Goal: Task Accomplishment & Management: Manage account settings

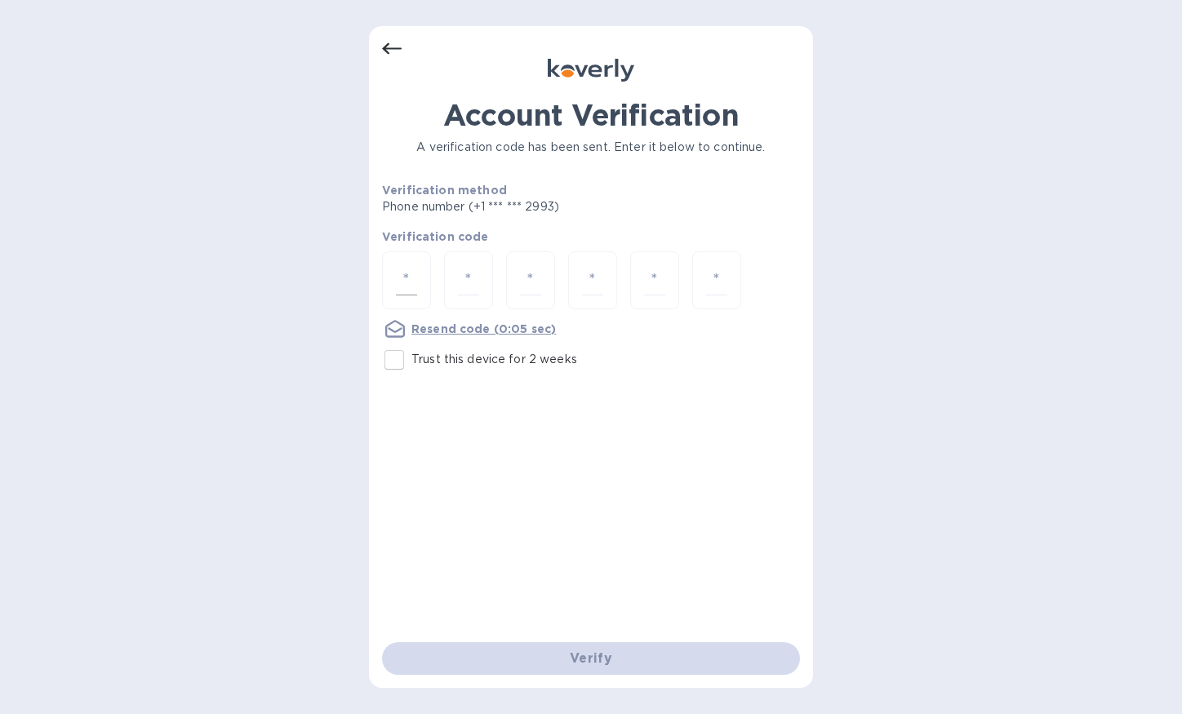
click at [400, 271] on input "number" at bounding box center [406, 280] width 21 height 30
type input "8"
type input "9"
type input "0"
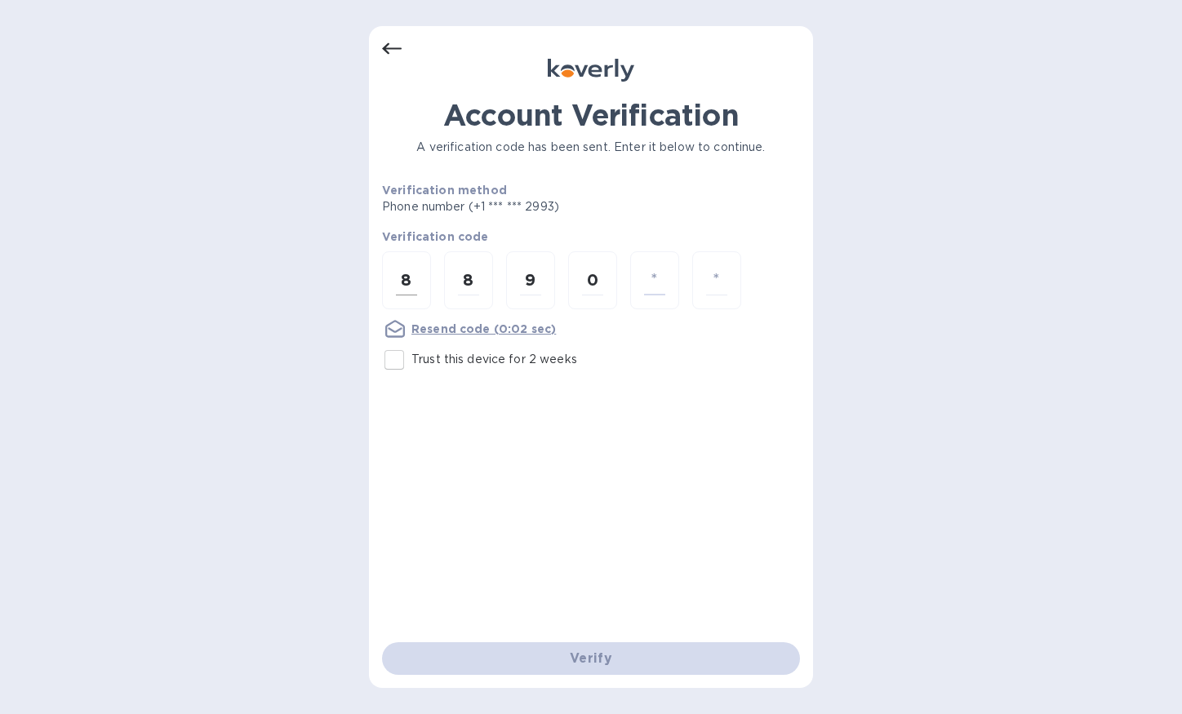
type input "0"
type input "3"
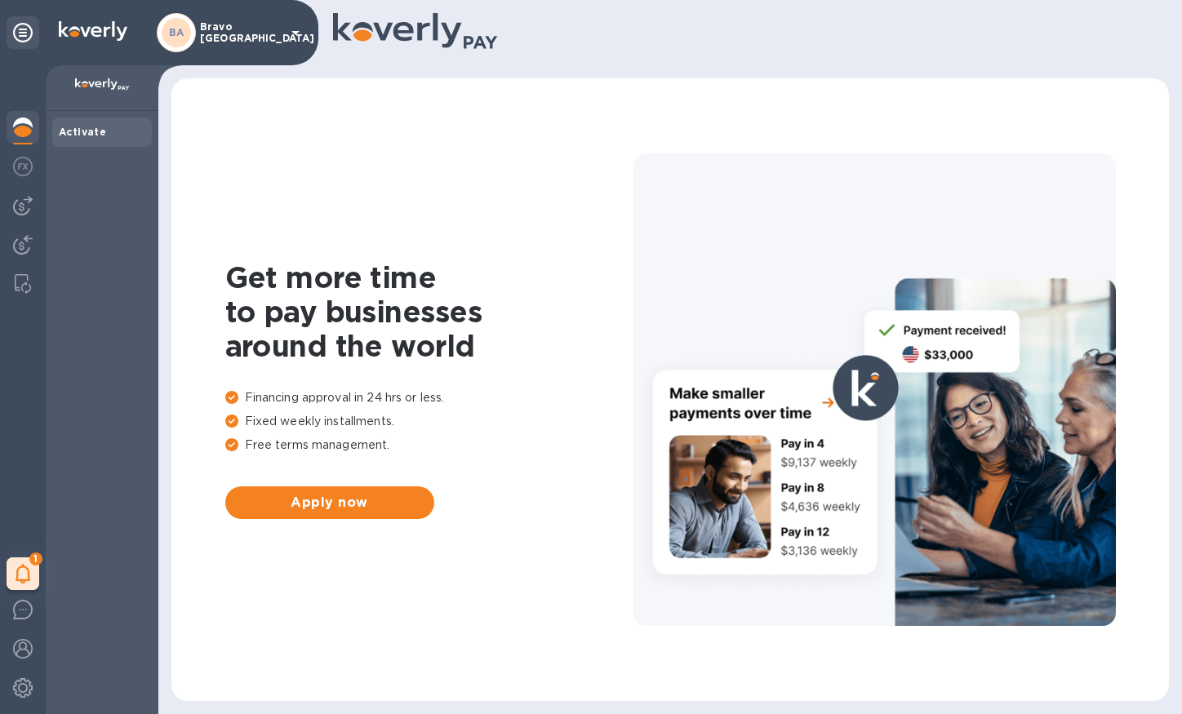
click at [238, 27] on p "Bravo [GEOGRAPHIC_DATA]" at bounding box center [241, 32] width 82 height 23
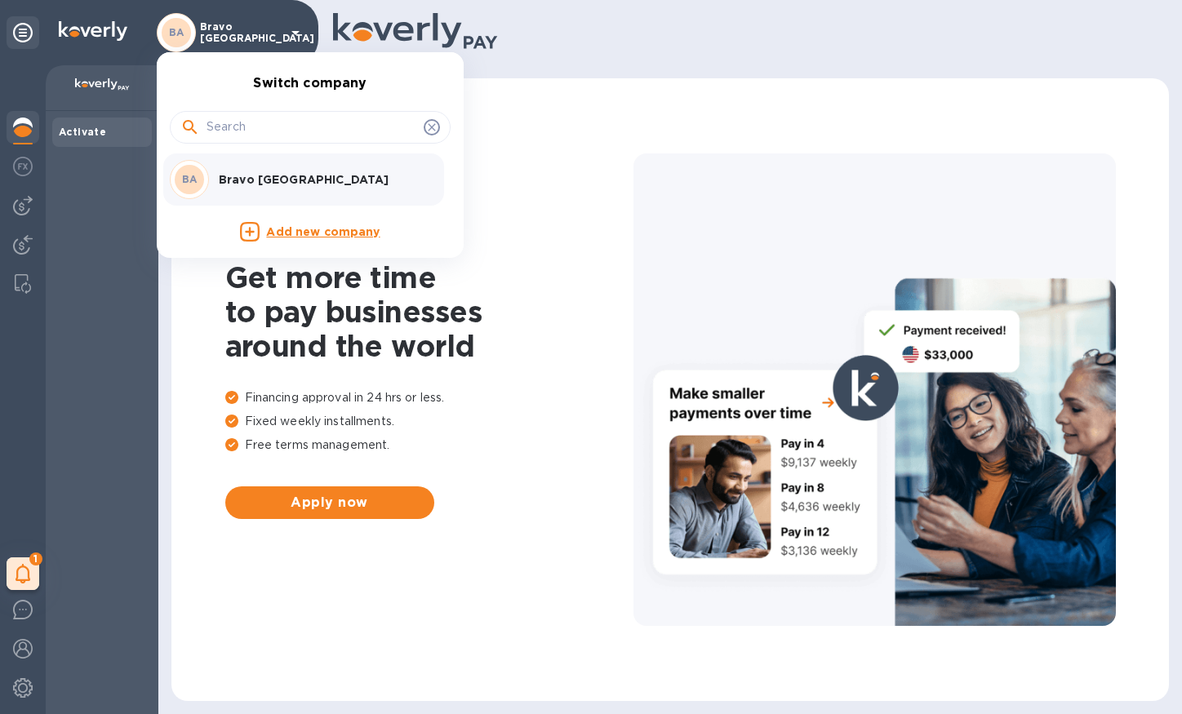
click at [238, 27] on div at bounding box center [591, 357] width 1182 height 714
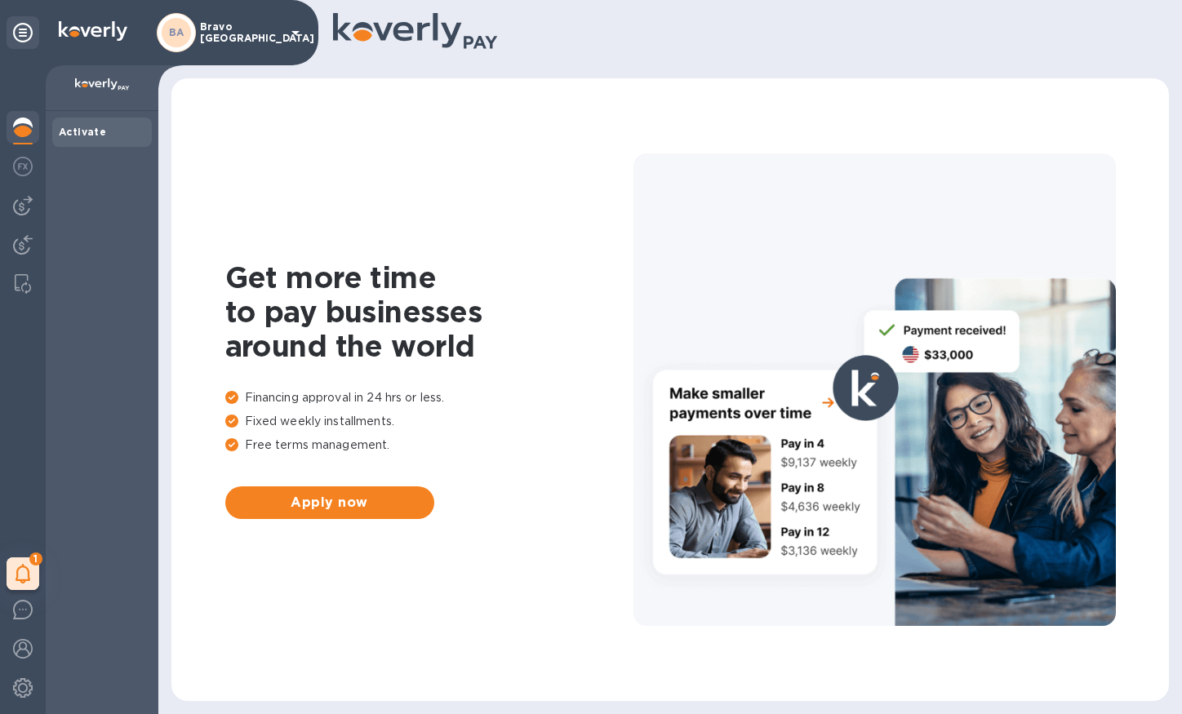
click at [140, 264] on div "Activate" at bounding box center [102, 412] width 113 height 603
click at [89, 90] on img at bounding box center [102, 84] width 55 height 13
click at [97, 69] on div at bounding box center [102, 88] width 113 height 46
click at [30, 167] on img at bounding box center [23, 167] width 20 height 20
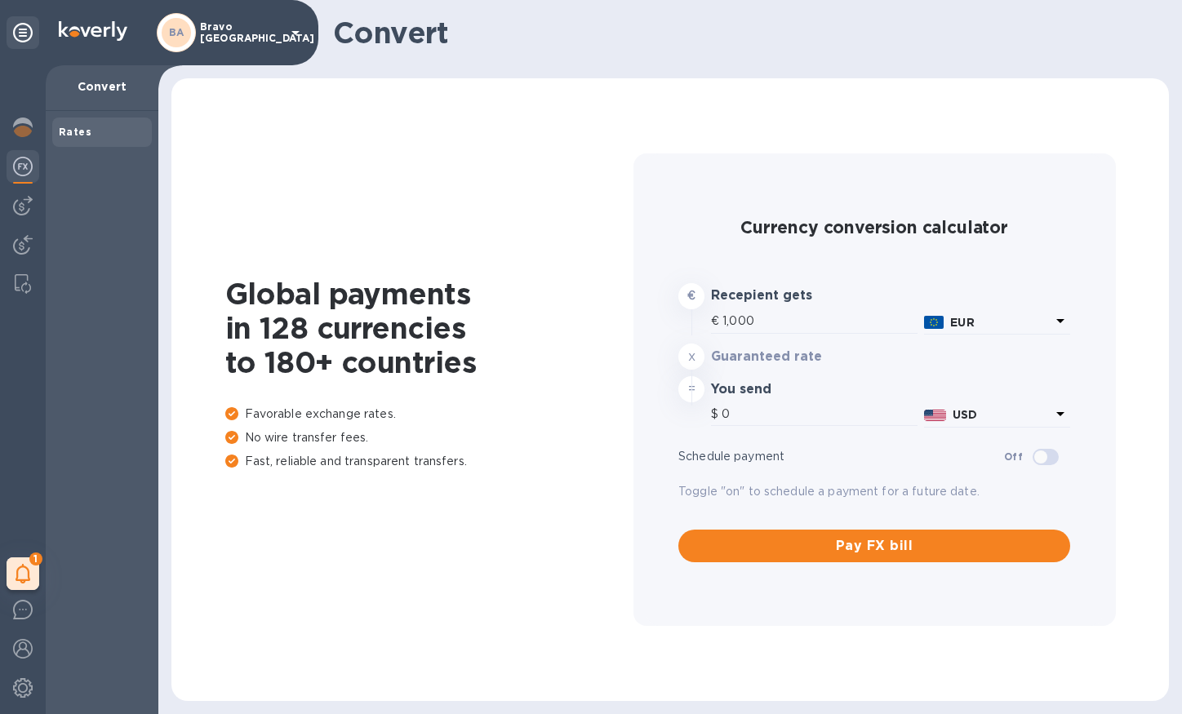
type input "1,186.72"
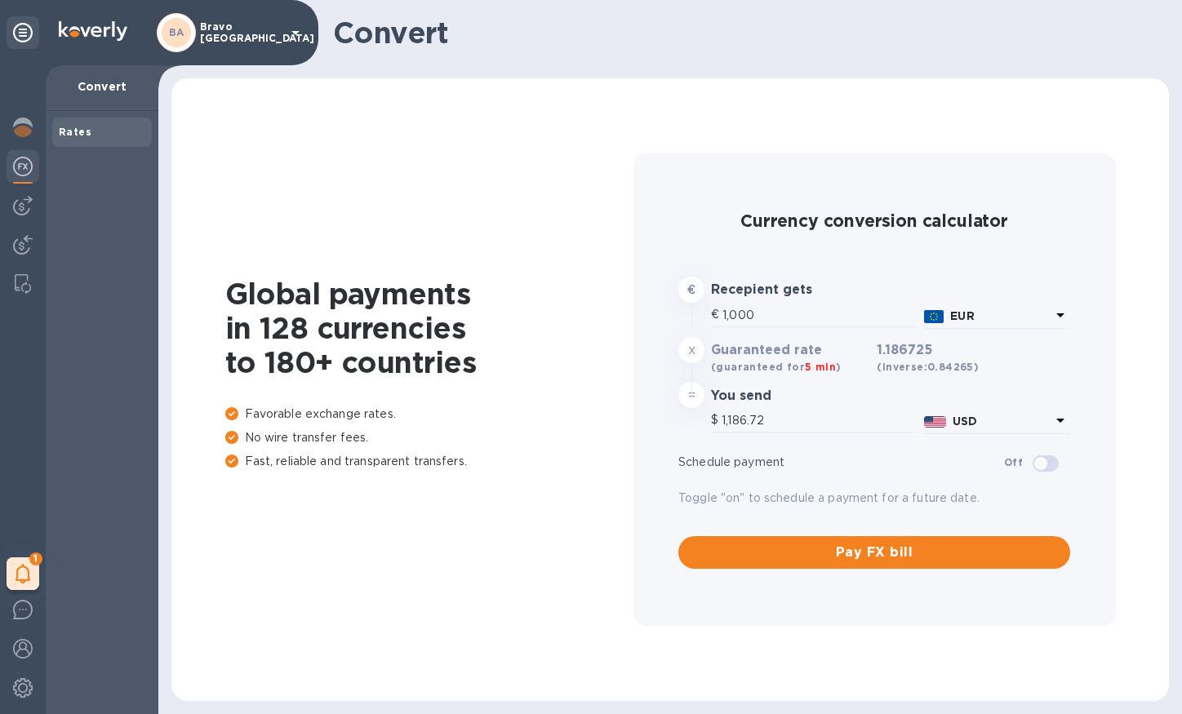
click at [180, 29] on b "BA" at bounding box center [177, 32] width 16 height 12
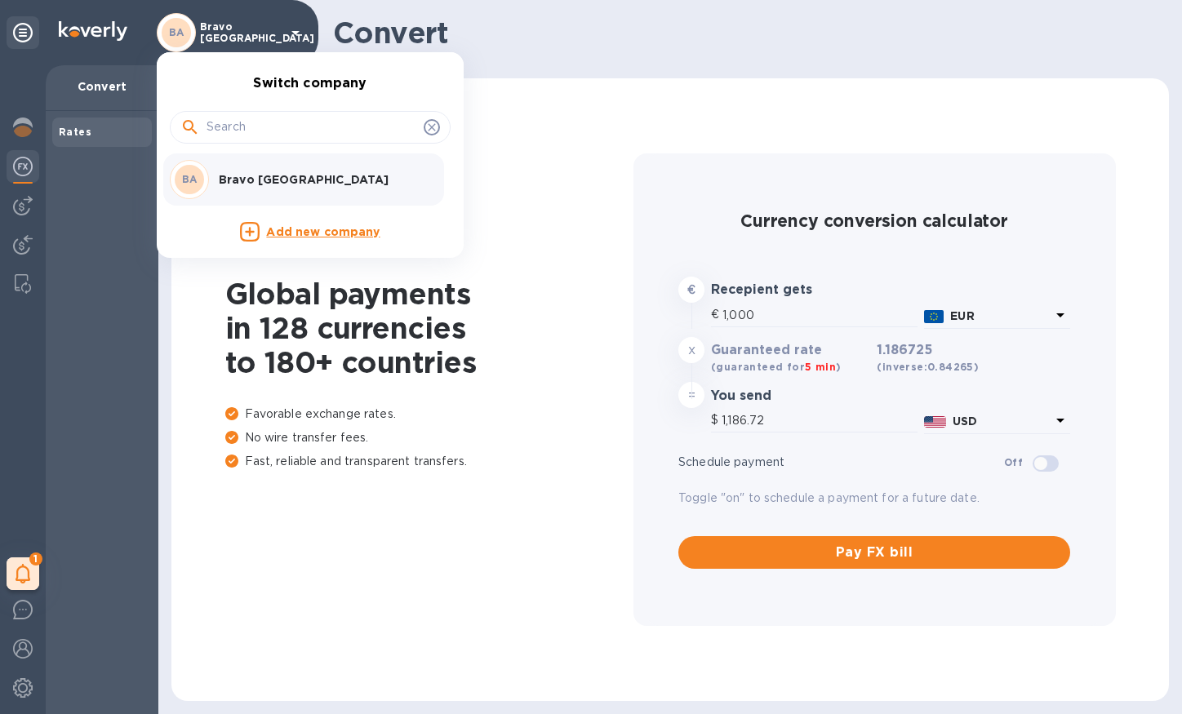
click at [180, 29] on div at bounding box center [591, 357] width 1182 height 714
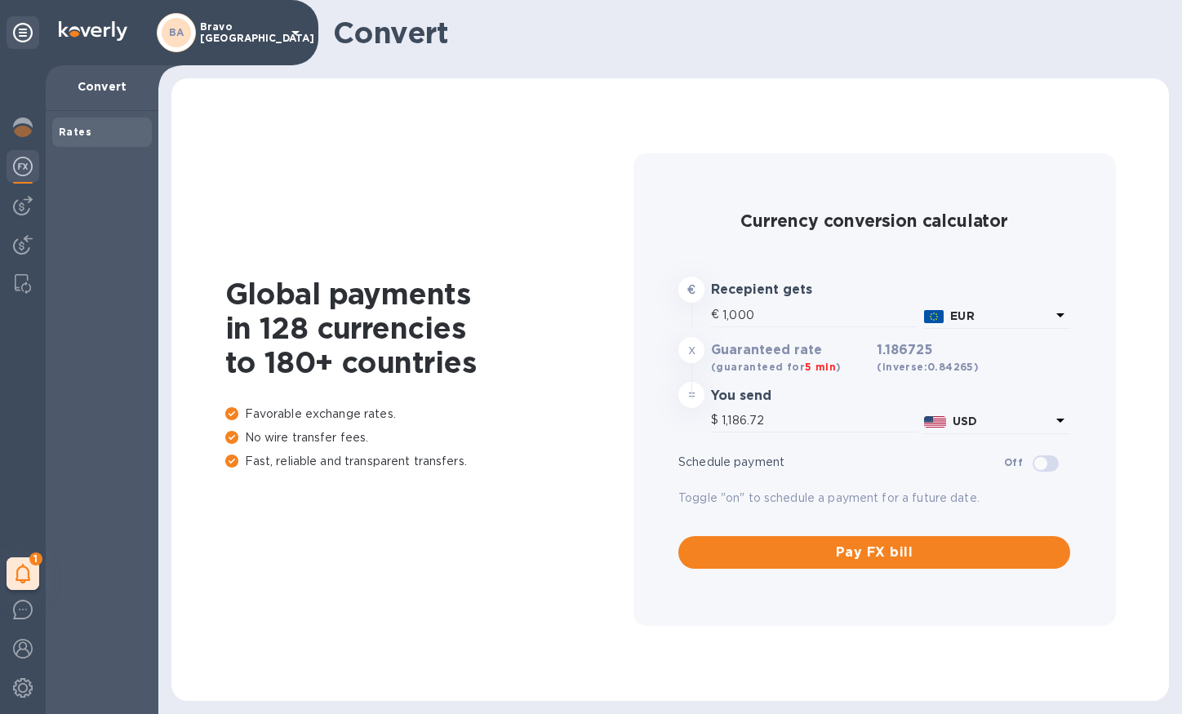
click at [29, 36] on icon at bounding box center [23, 33] width 20 height 20
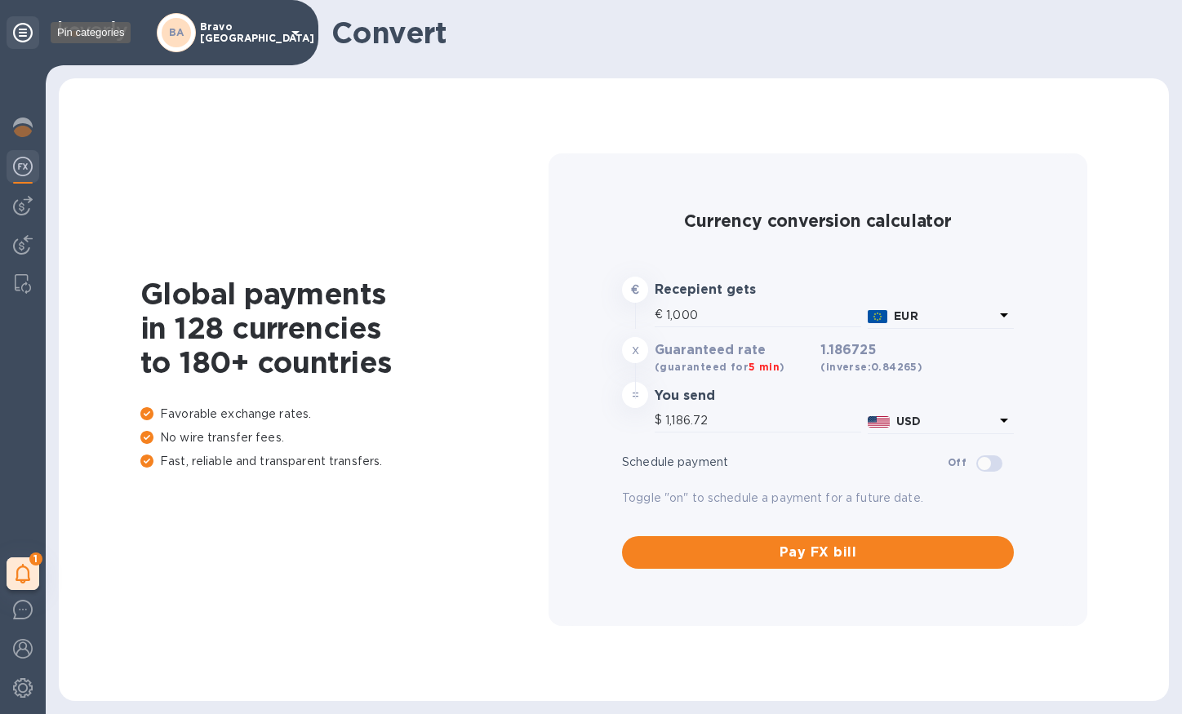
click at [29, 36] on icon at bounding box center [23, 33] width 20 height 20
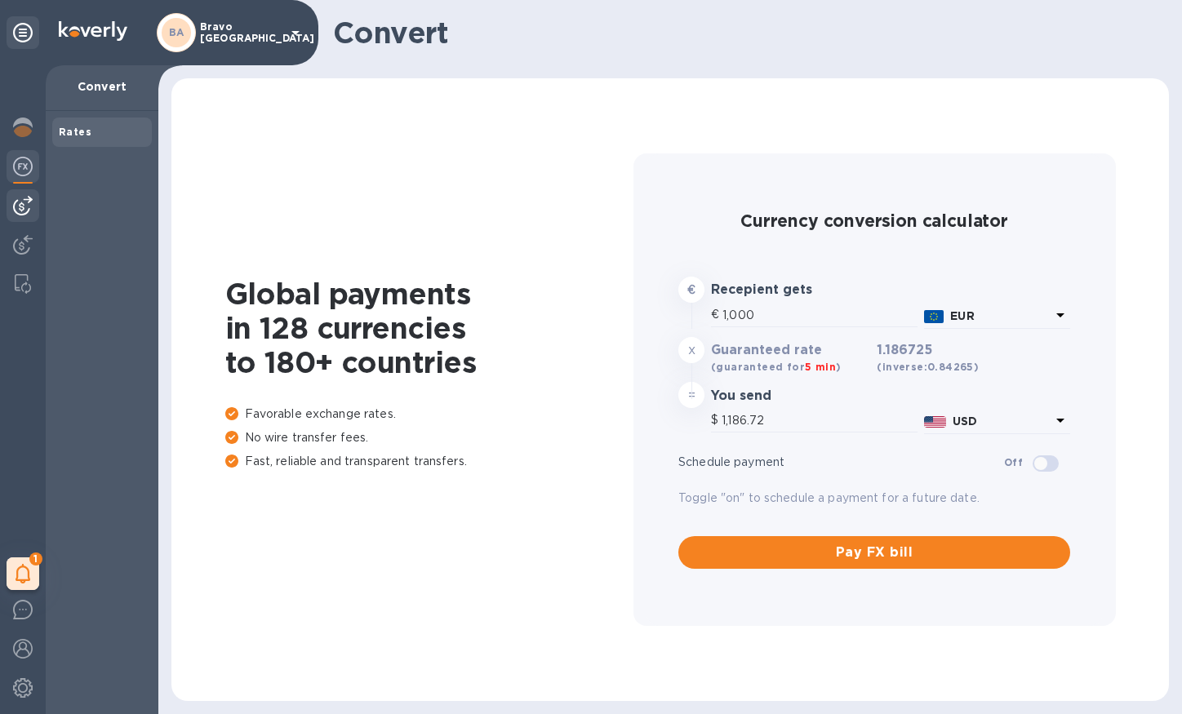
click at [21, 205] on img at bounding box center [23, 206] width 20 height 20
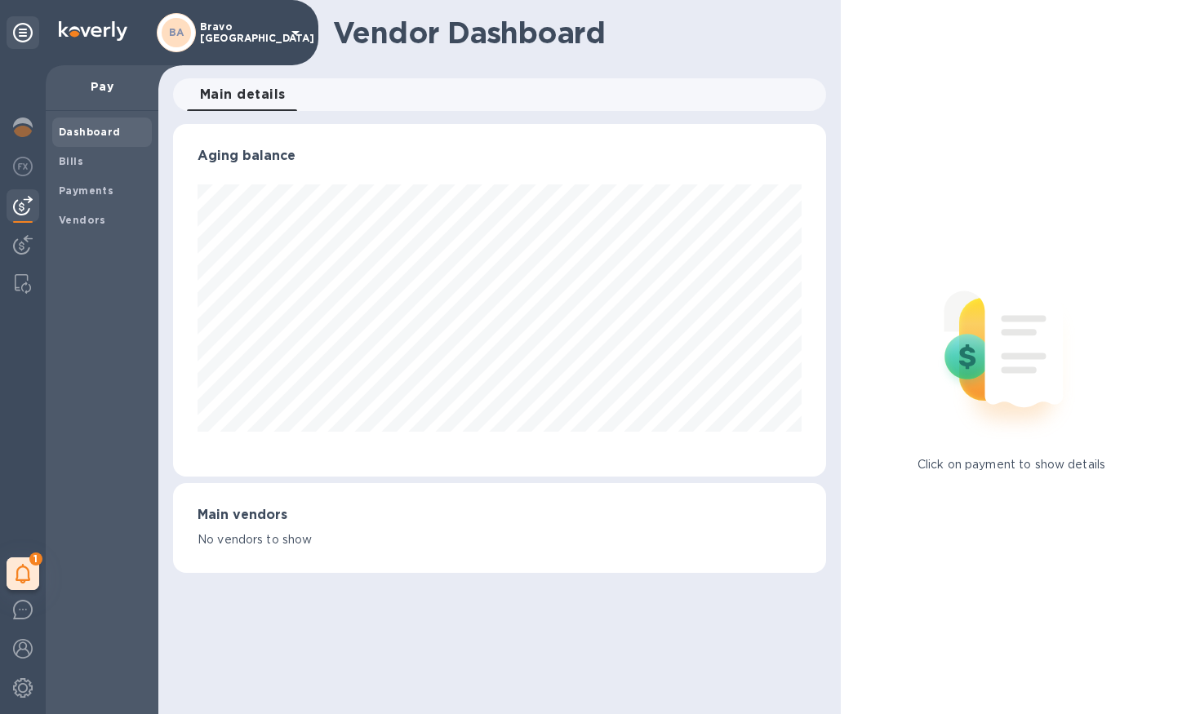
scroll to position [353, 653]
click at [25, 560] on div "1" at bounding box center [23, 573] width 33 height 33
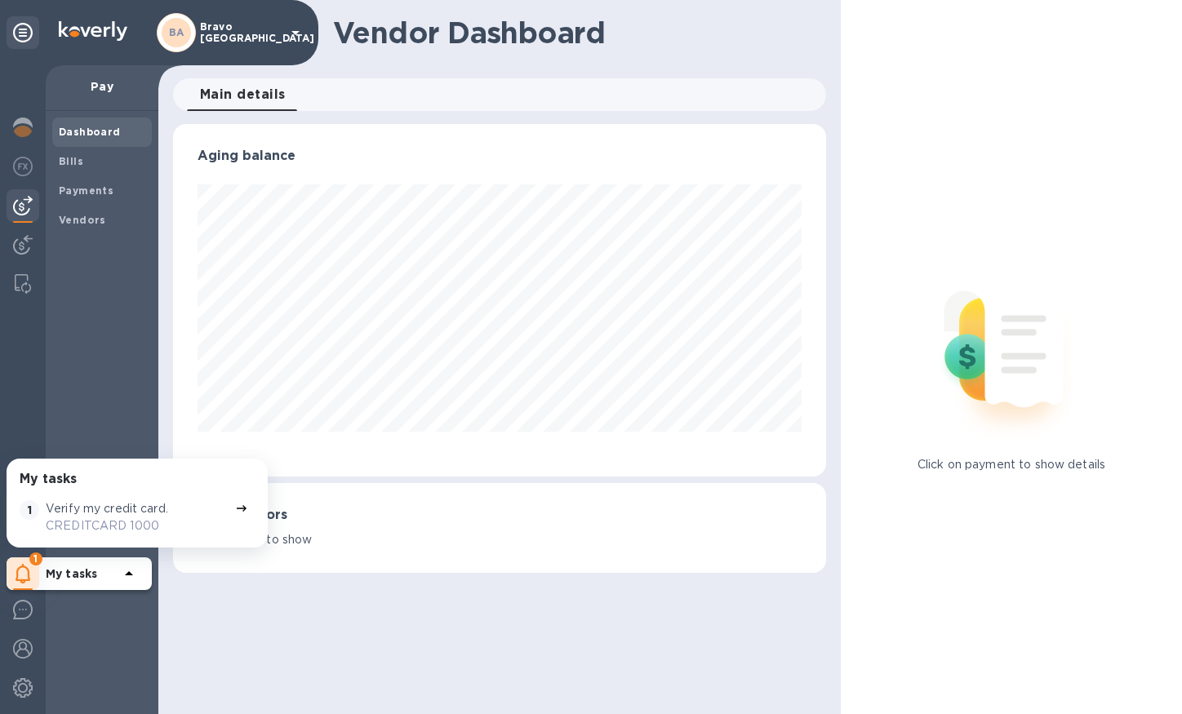
click at [140, 371] on div "Dashboard Bills Payments Vendors" at bounding box center [102, 412] width 113 height 603
click at [155, 242] on div "Dashboard Bills Payments Vendors" at bounding box center [102, 412] width 113 height 603
click at [109, 81] on p "Pay" at bounding box center [102, 86] width 87 height 16
click at [83, 129] on b "Dashboard" at bounding box center [90, 132] width 62 height 12
click at [83, 131] on b "Dashboard" at bounding box center [90, 132] width 62 height 12
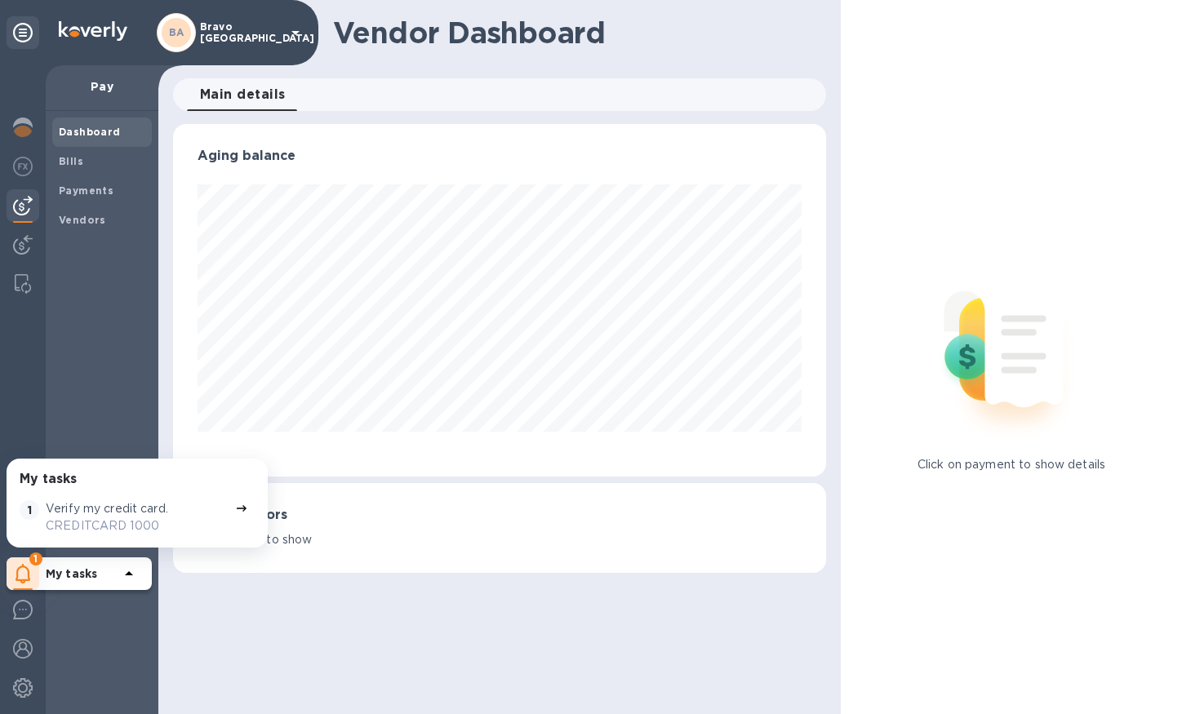
click at [56, 283] on div "Dashboard Bills Payments Vendors" at bounding box center [102, 412] width 113 height 603
click at [129, 579] on icon at bounding box center [129, 574] width 20 height 20
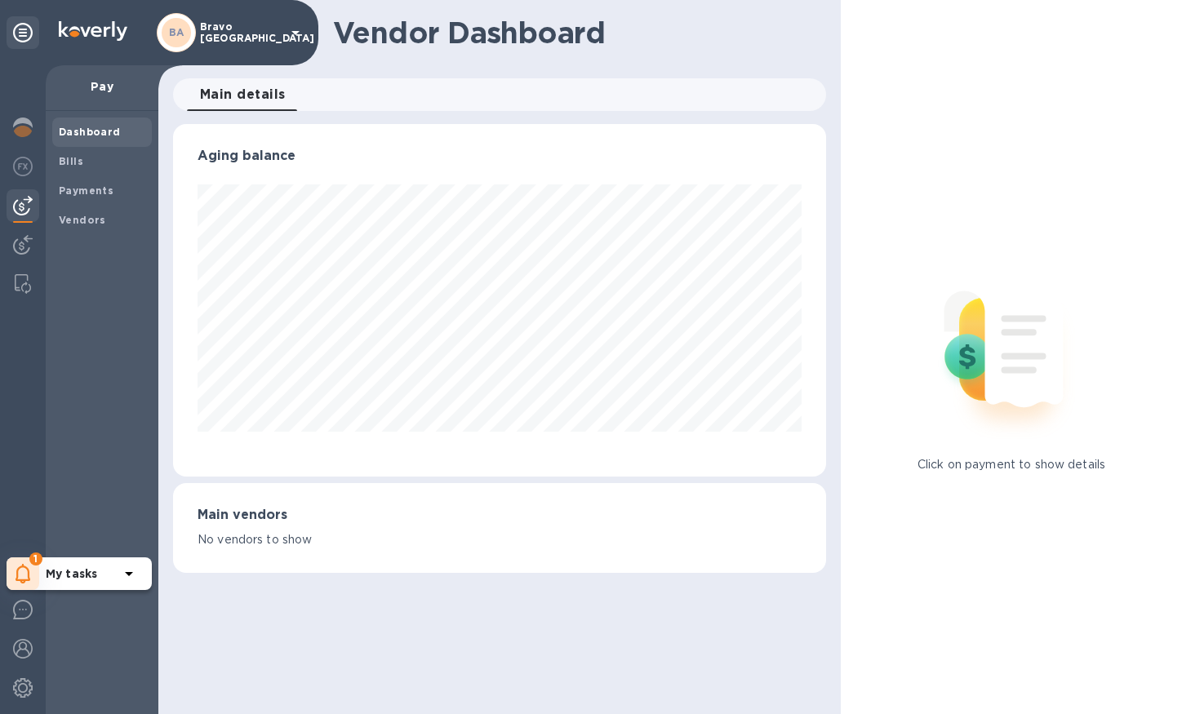
click at [100, 130] on b "Dashboard" at bounding box center [90, 132] width 62 height 12
click at [76, 130] on b "Dashboard" at bounding box center [90, 132] width 62 height 12
click at [75, 167] on b "Bills" at bounding box center [71, 161] width 24 height 12
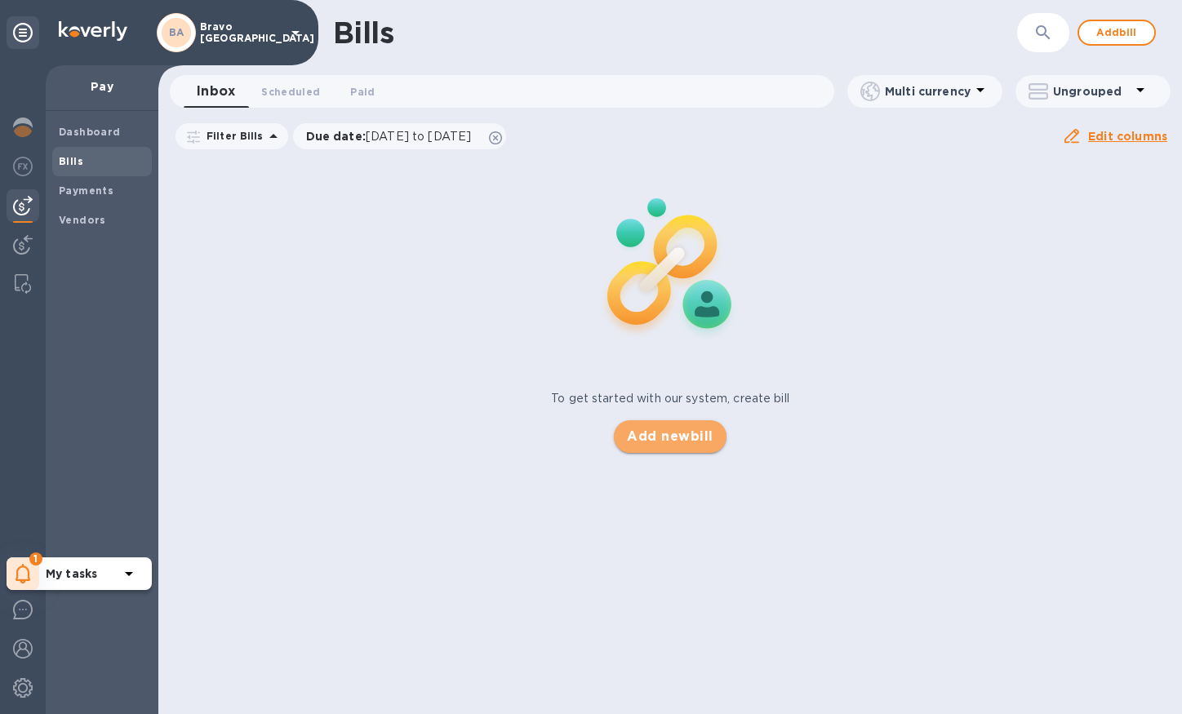
click at [650, 420] on button "Add new bill" at bounding box center [670, 436] width 112 height 33
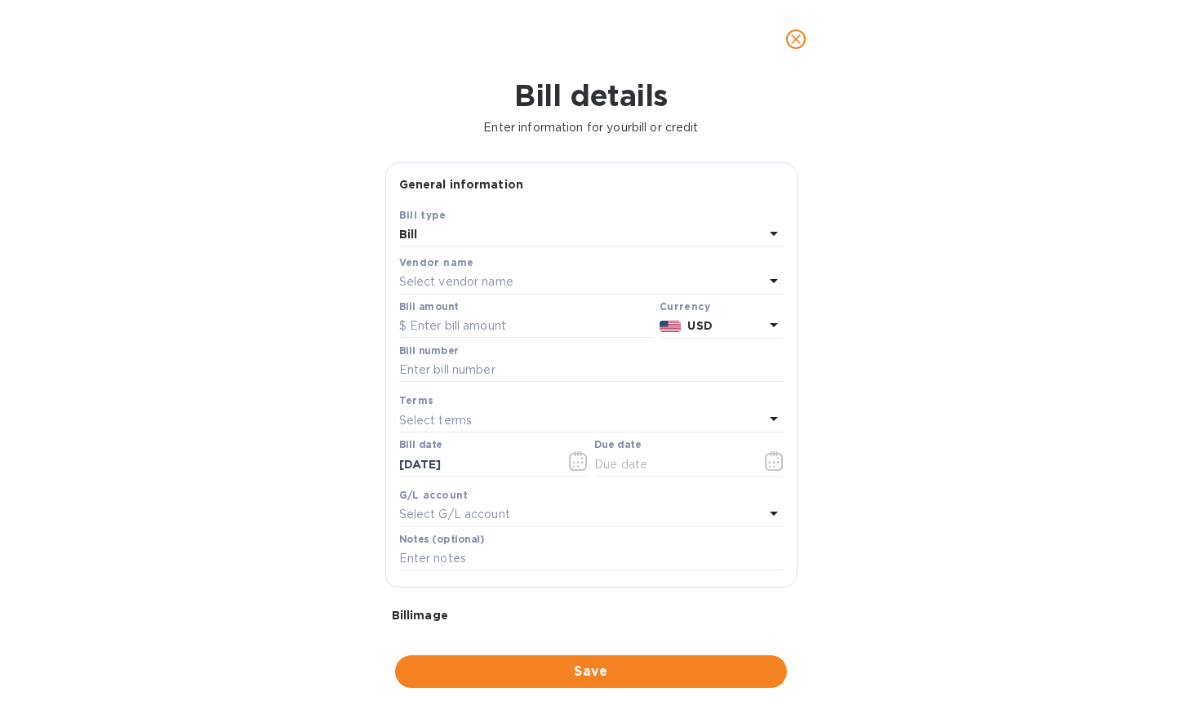
click at [473, 278] on p "Select vendor name" at bounding box center [456, 281] width 114 height 17
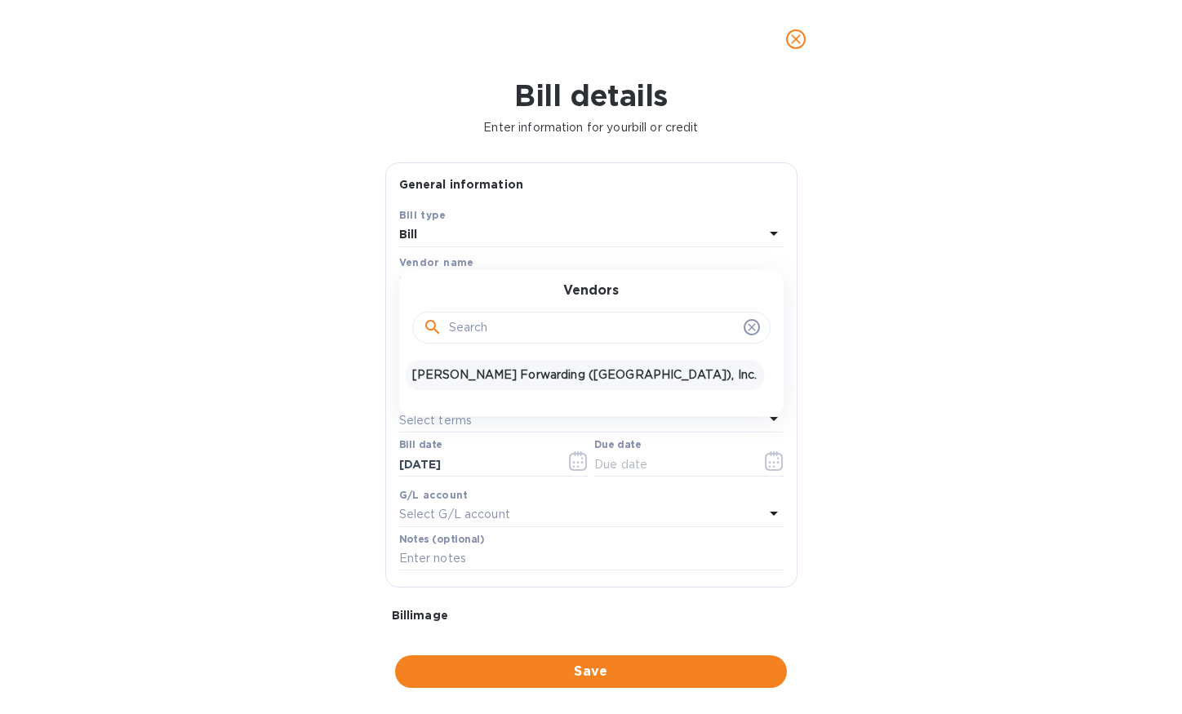
click at [460, 374] on p "[PERSON_NAME] Forwarding ([GEOGRAPHIC_DATA]), Inc." at bounding box center [584, 374] width 345 height 17
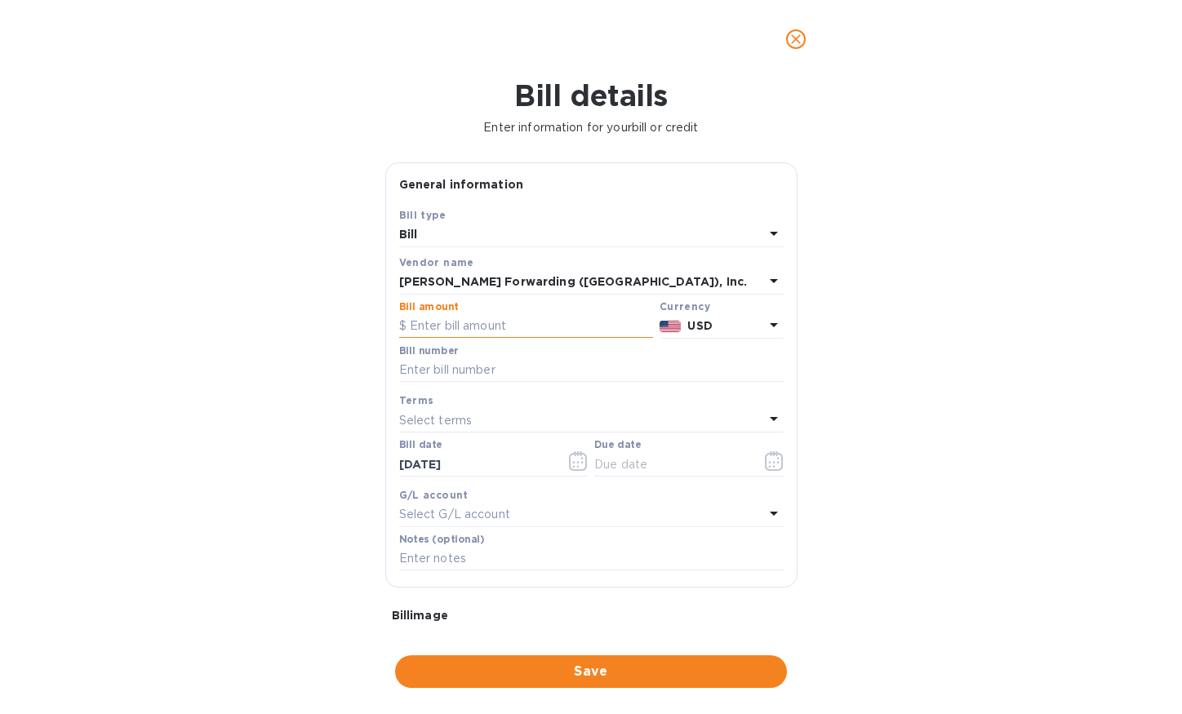
click at [482, 326] on input "text" at bounding box center [526, 326] width 254 height 24
type input "135.00"
click at [456, 374] on input "text" at bounding box center [591, 370] width 384 height 24
paste input "CLT503380797"
type input "CLT503380797"
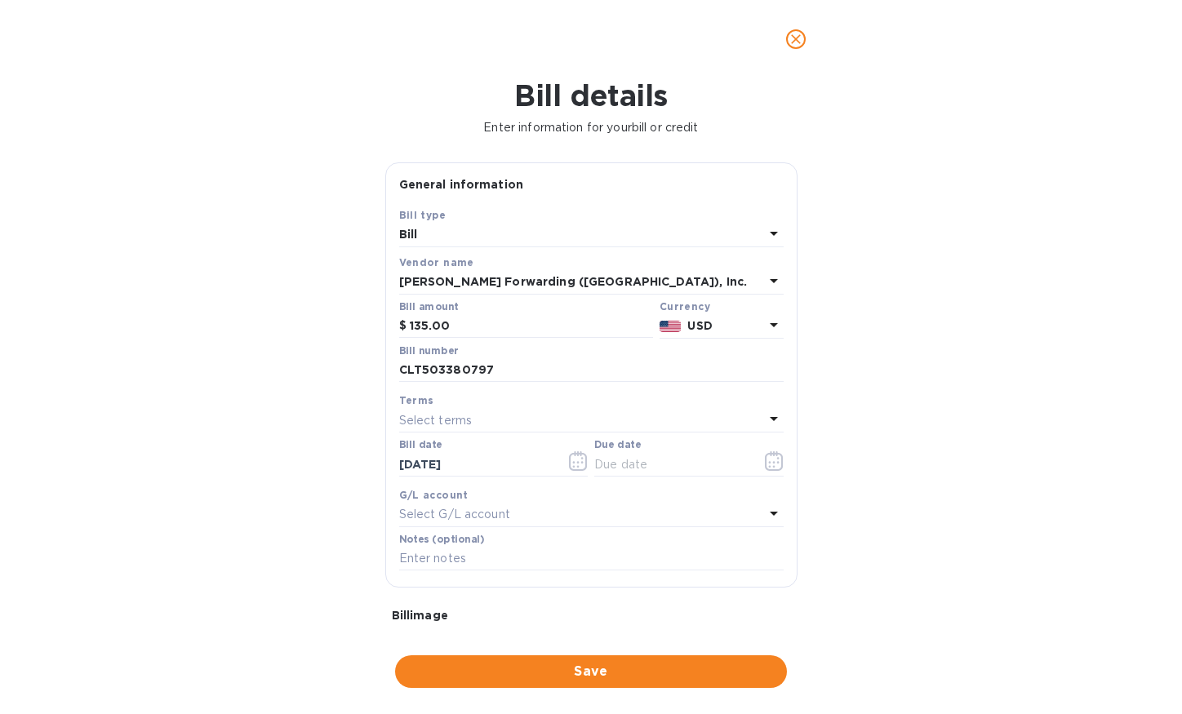
click at [438, 422] on p "Select terms" at bounding box center [435, 420] width 73 height 17
click at [354, 460] on div "Bill details Enter information for your bill or credit General information Save…" at bounding box center [591, 396] width 1182 height 636
click at [611, 462] on input "text" at bounding box center [671, 464] width 154 height 24
click at [768, 459] on icon "button" at bounding box center [774, 461] width 19 height 20
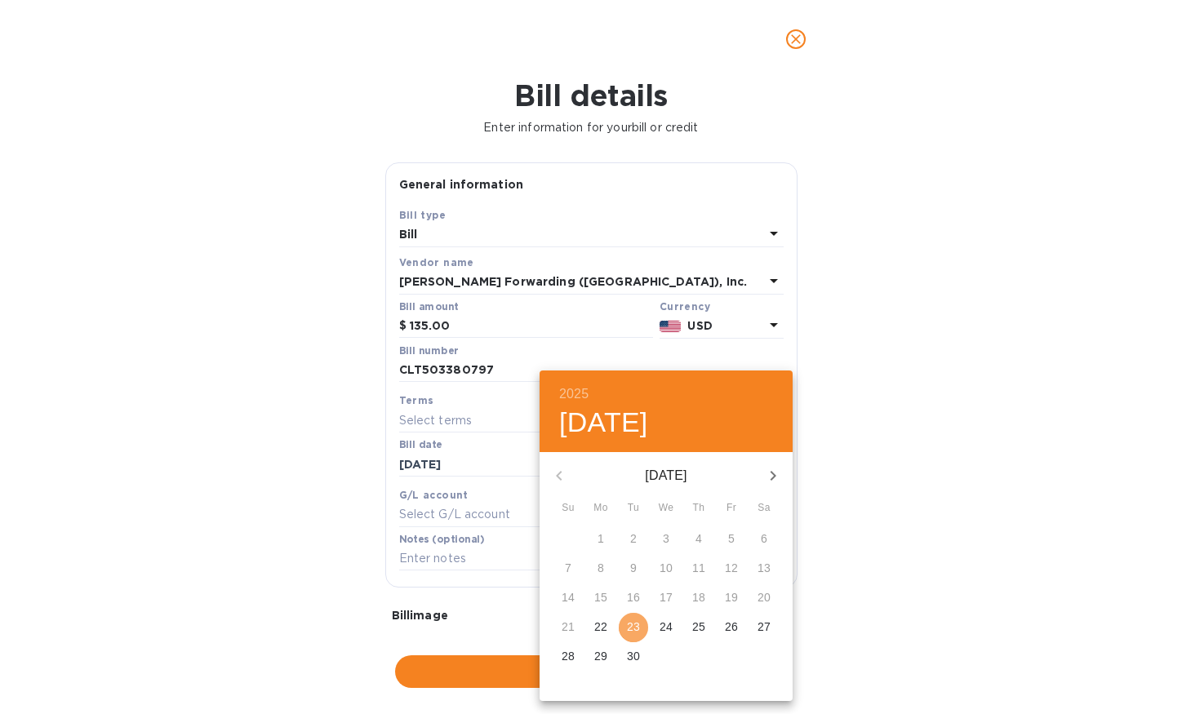
click at [637, 625] on p "23" at bounding box center [633, 627] width 13 height 16
type input "[DATE]"
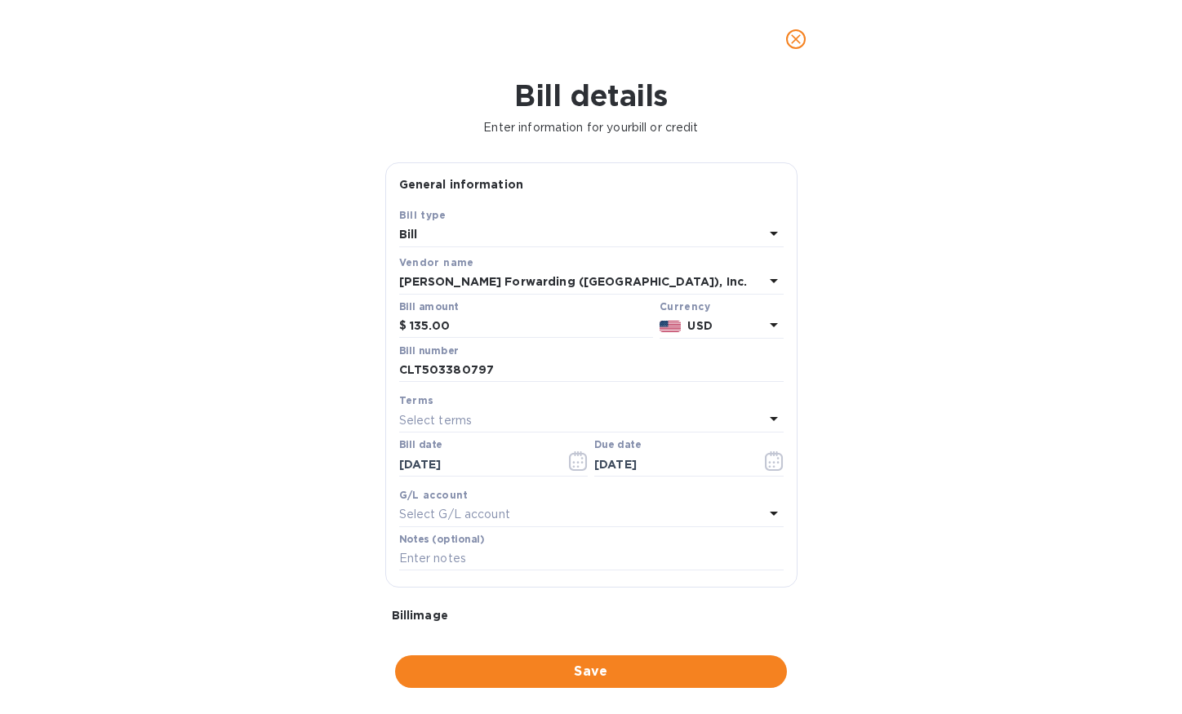
scroll to position [147, 0]
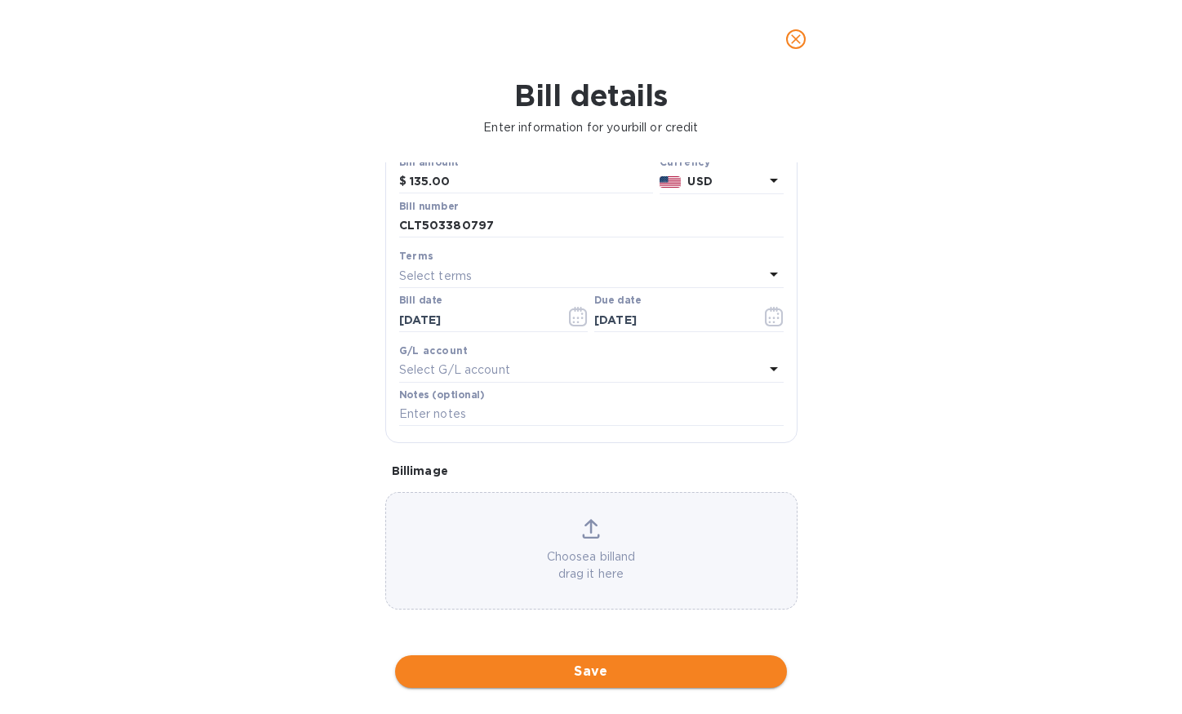
click at [633, 667] on span "Save" at bounding box center [591, 672] width 366 height 20
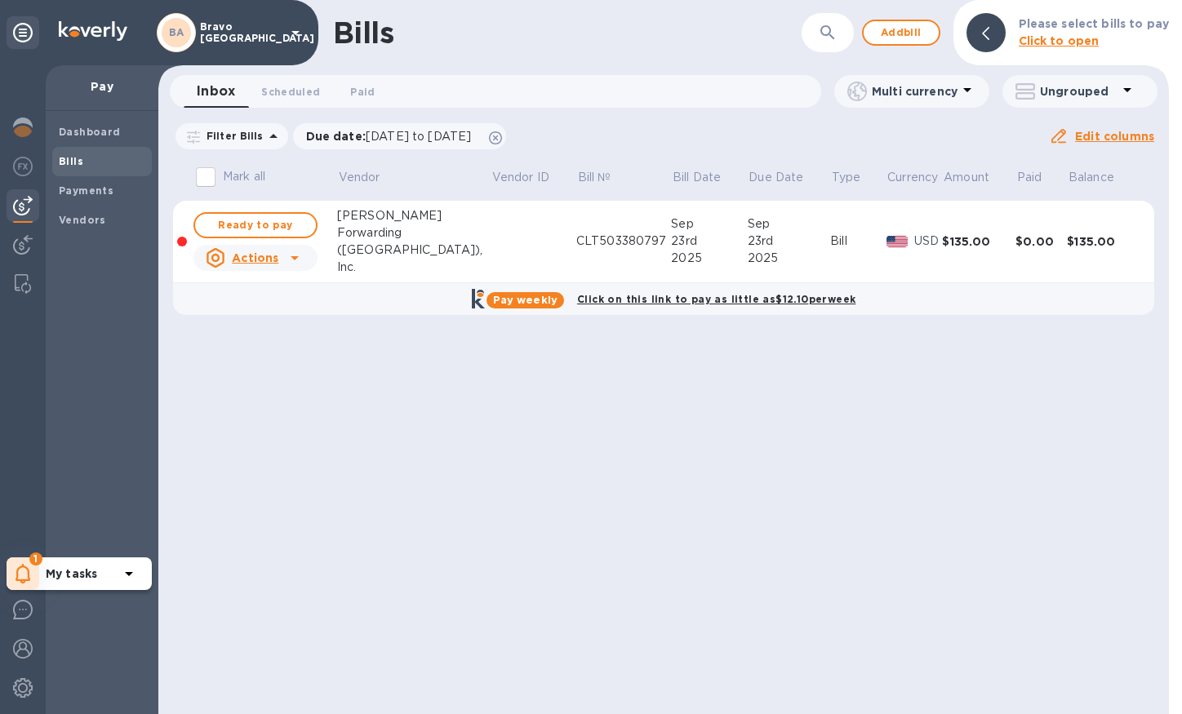
click at [286, 255] on icon at bounding box center [295, 258] width 20 height 20
click at [286, 255] on div at bounding box center [591, 357] width 1182 height 714
click at [289, 226] on span "Ready to pay" at bounding box center [255, 225] width 95 height 20
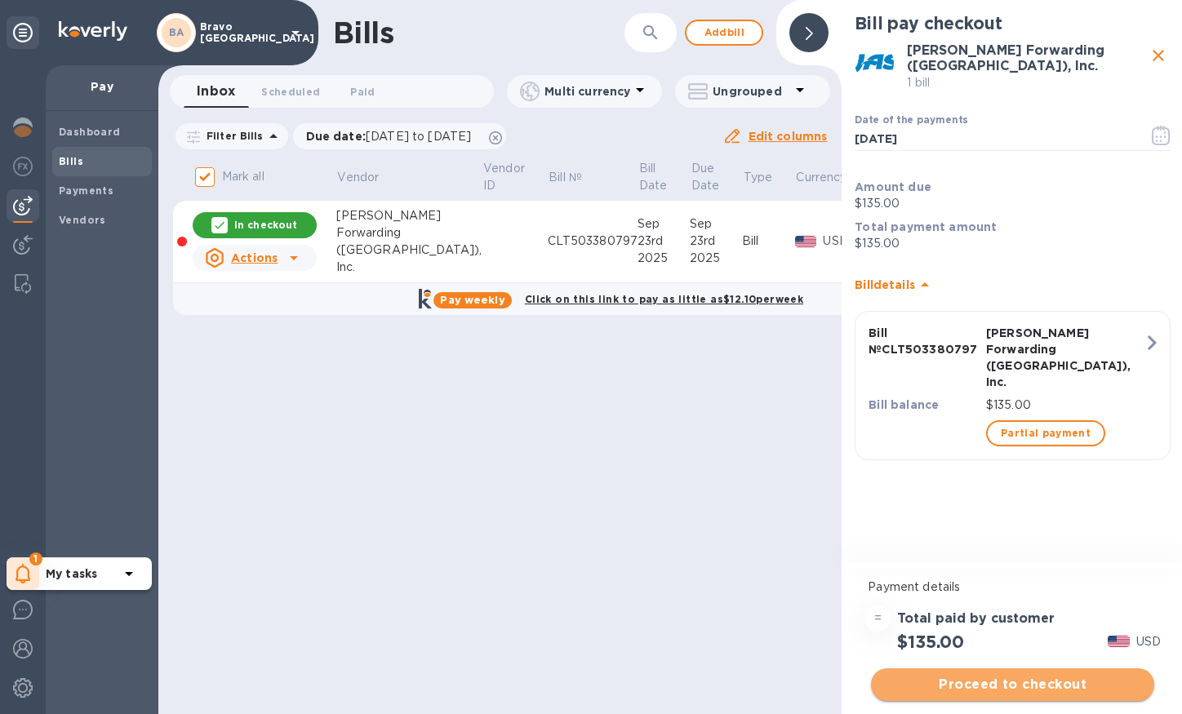
click at [1009, 687] on span "Proceed to checkout" at bounding box center [1012, 685] width 257 height 20
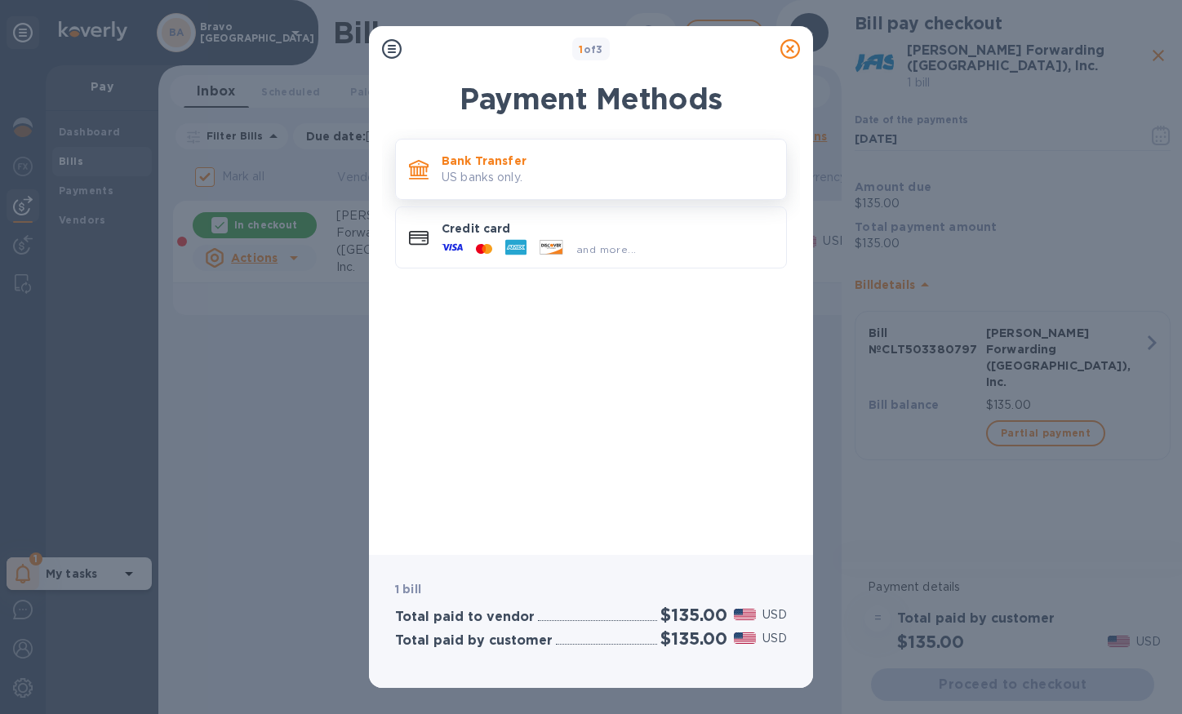
click at [686, 163] on p "Bank Transfer" at bounding box center [607, 161] width 331 height 16
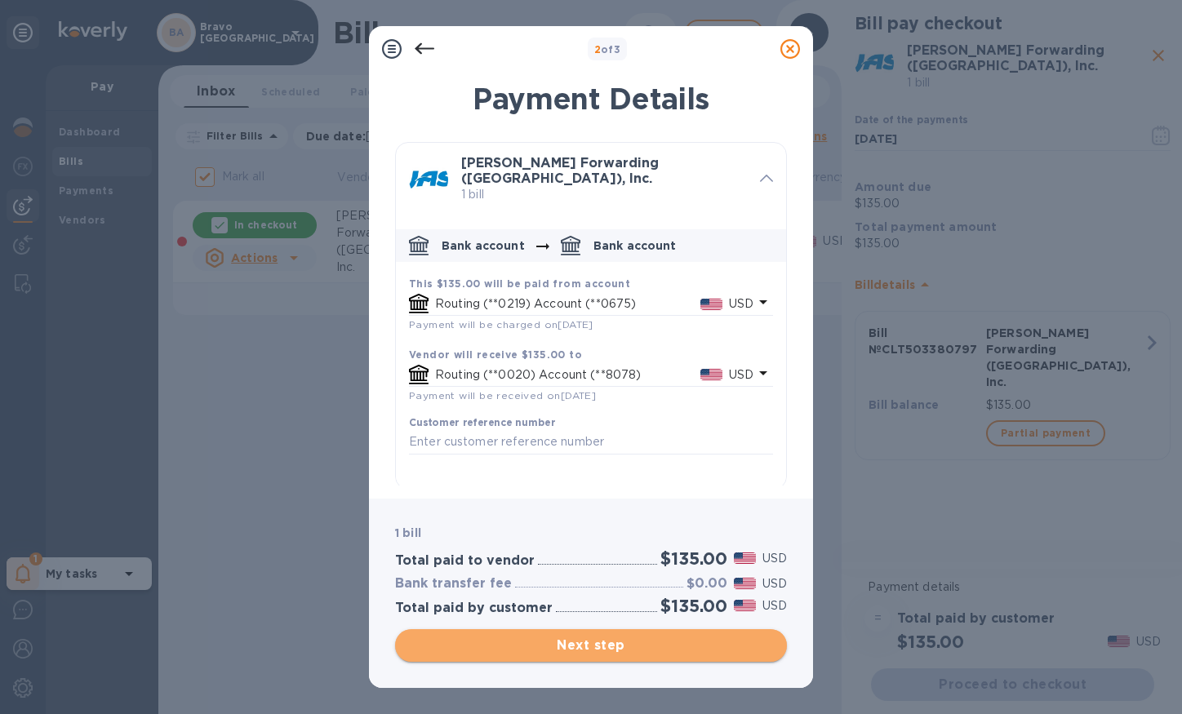
click at [521, 642] on span "Next step" at bounding box center [591, 646] width 366 height 20
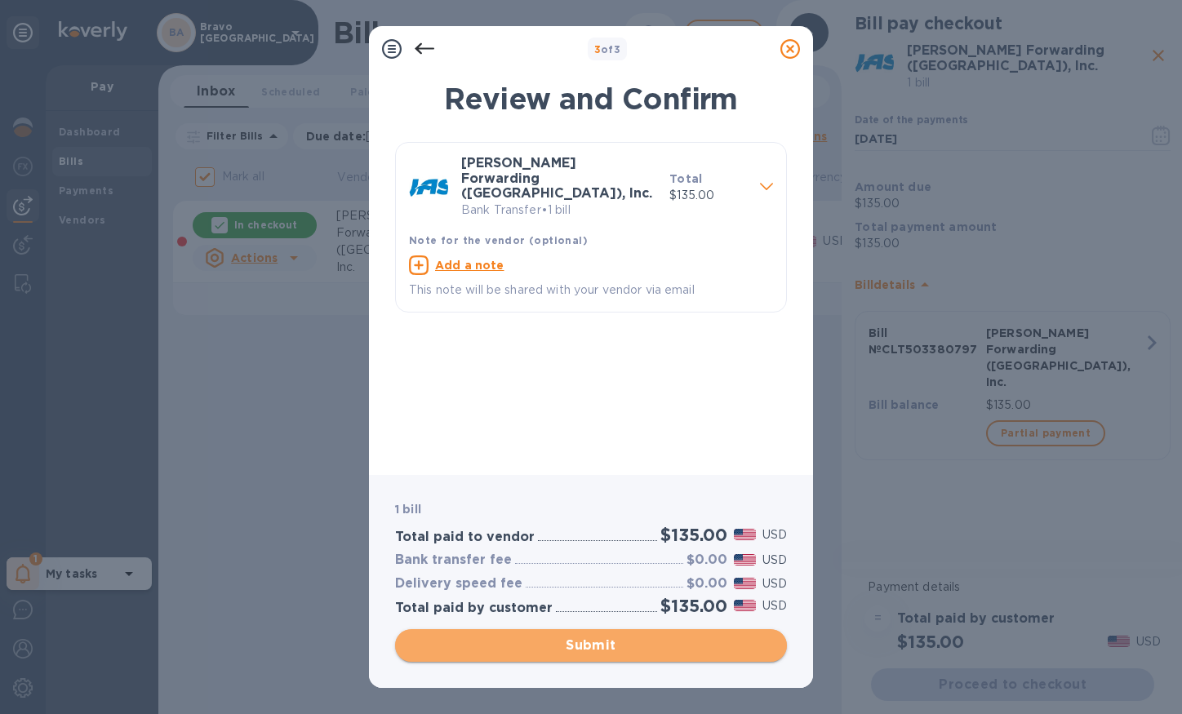
click at [521, 642] on span "Submit" at bounding box center [591, 646] width 366 height 20
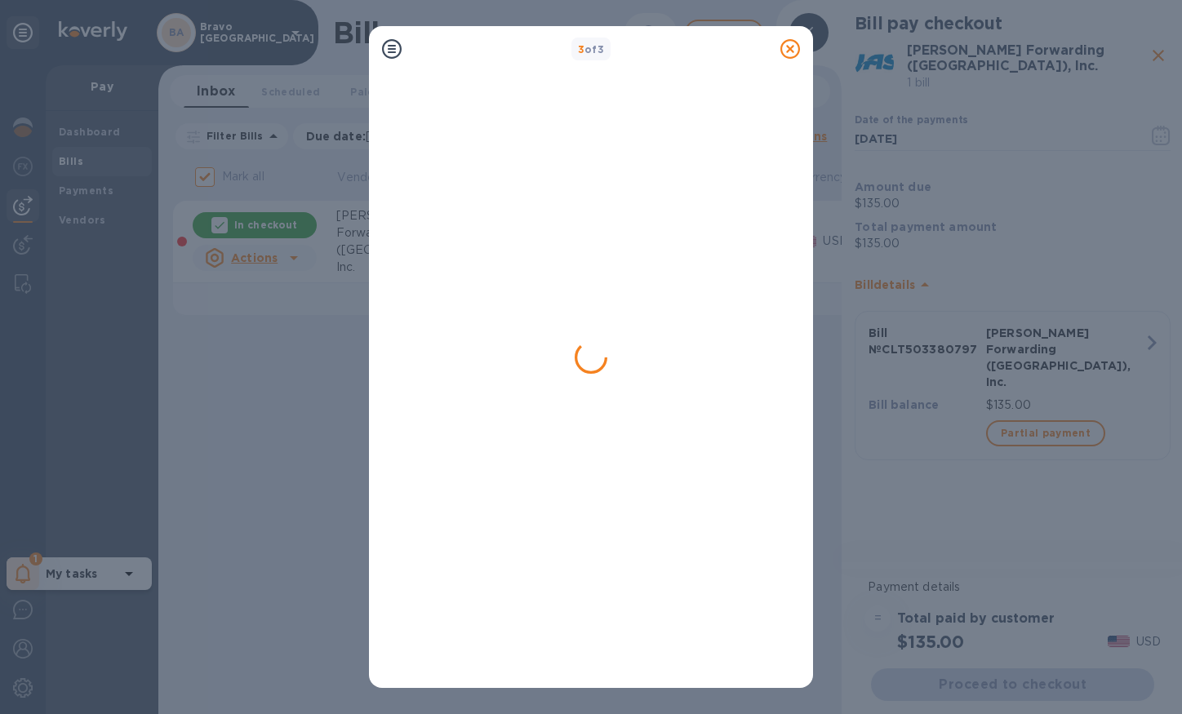
checkbox input "false"
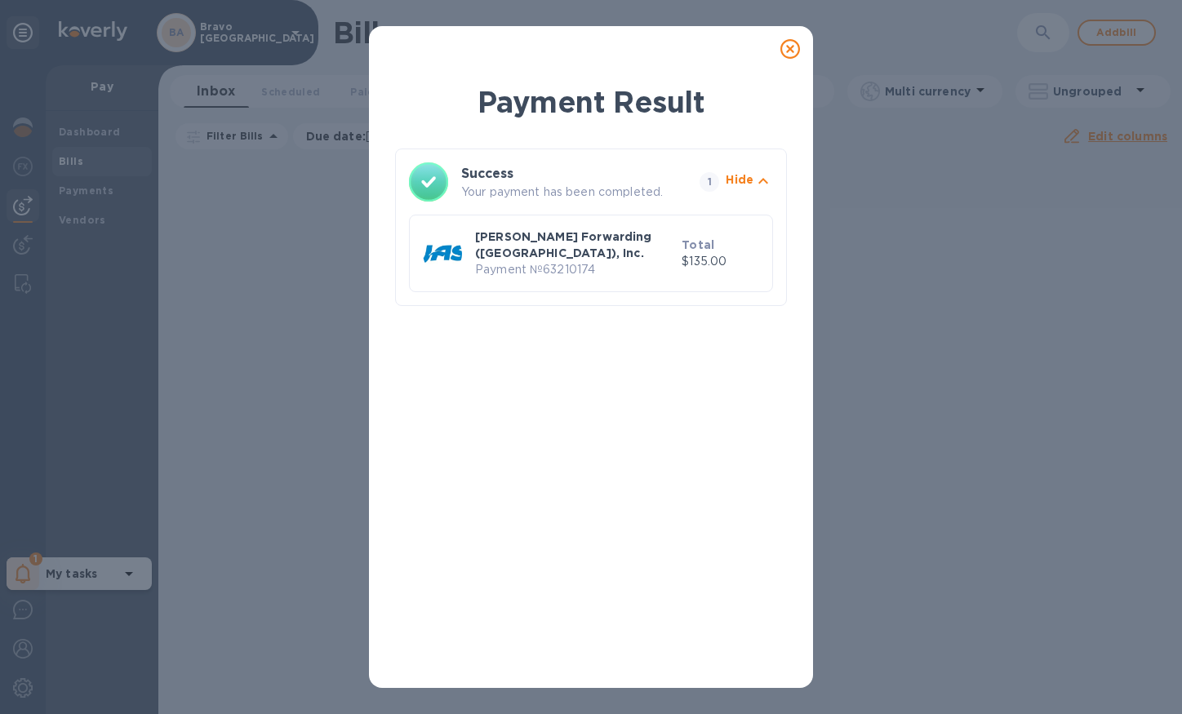
click at [798, 44] on icon at bounding box center [790, 49] width 20 height 20
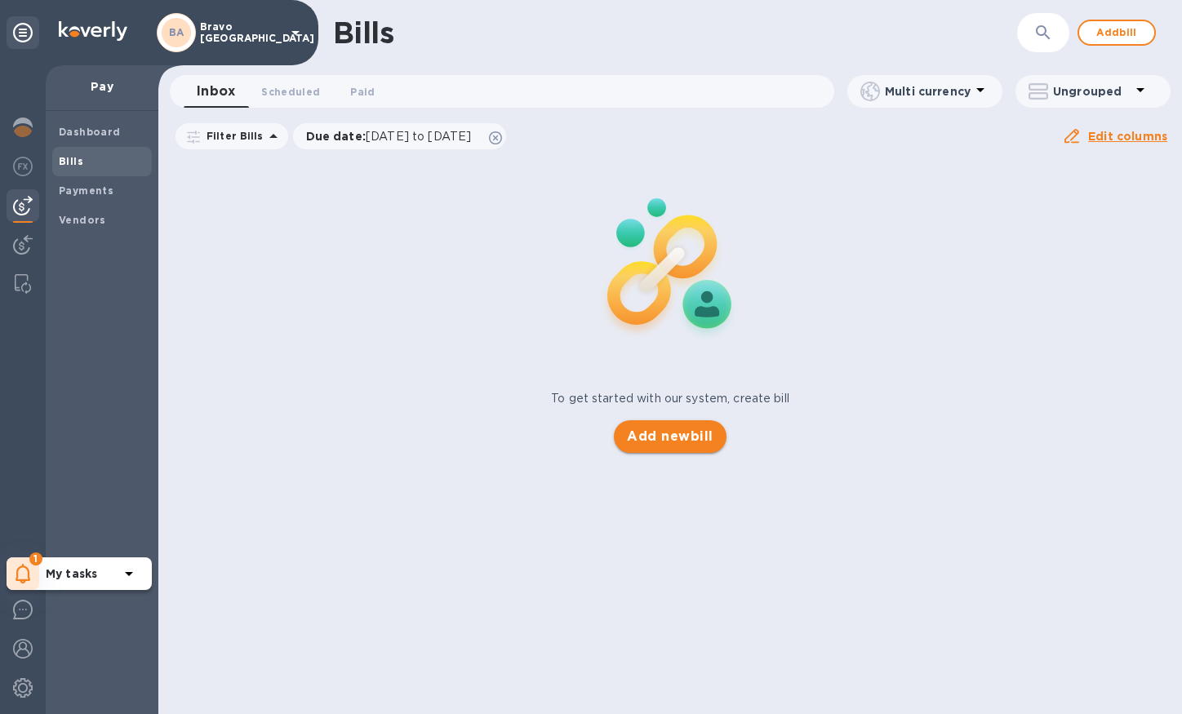
click at [695, 442] on span "Add new bill" at bounding box center [670, 437] width 86 height 20
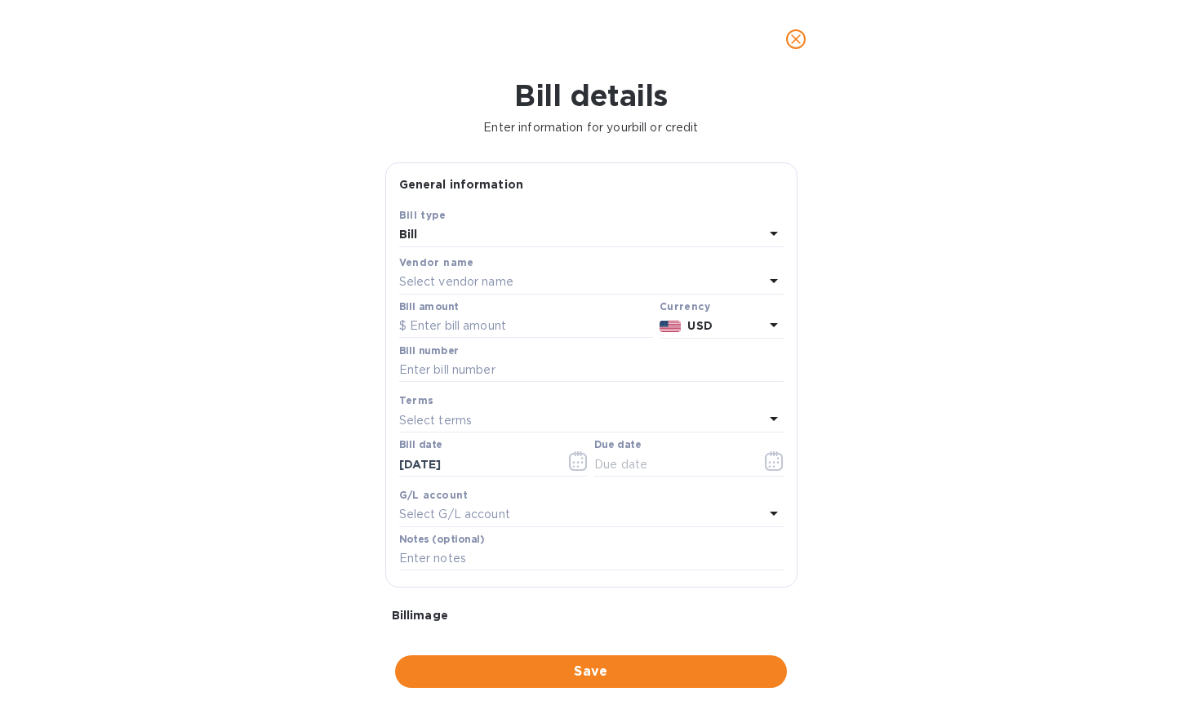
click at [427, 286] on p "Select vendor name" at bounding box center [456, 281] width 114 height 17
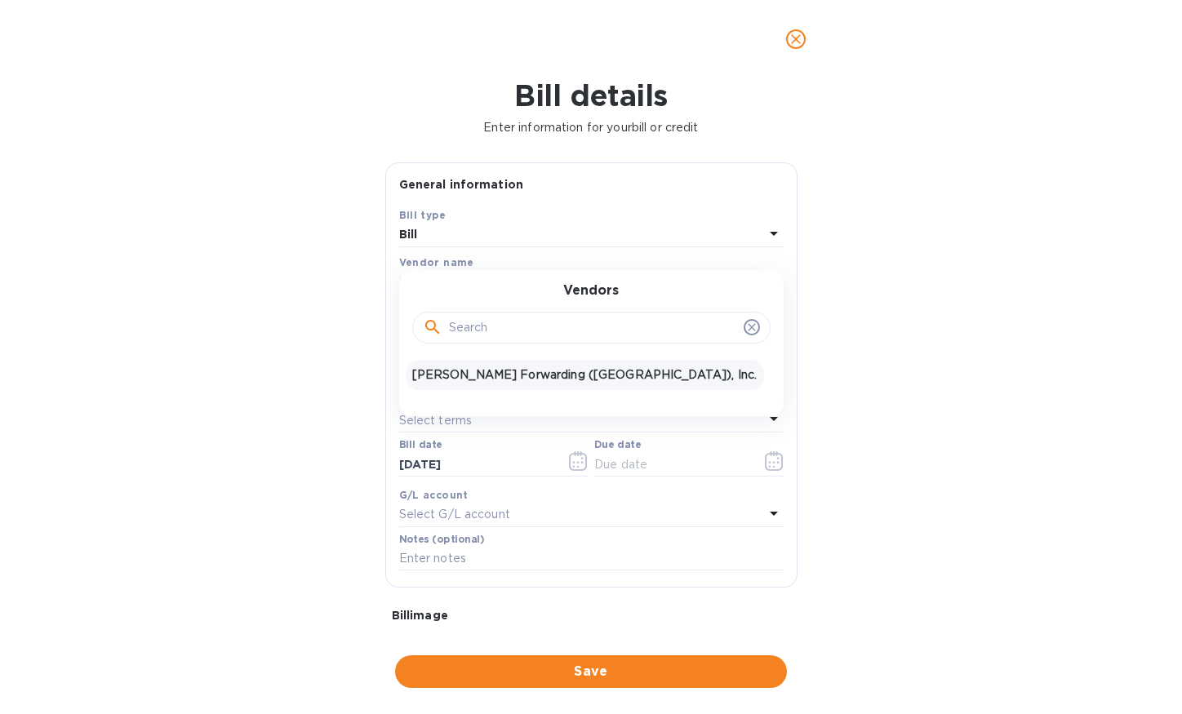
click at [424, 379] on p "[PERSON_NAME] Forwarding ([GEOGRAPHIC_DATA]), Inc." at bounding box center [584, 374] width 345 height 17
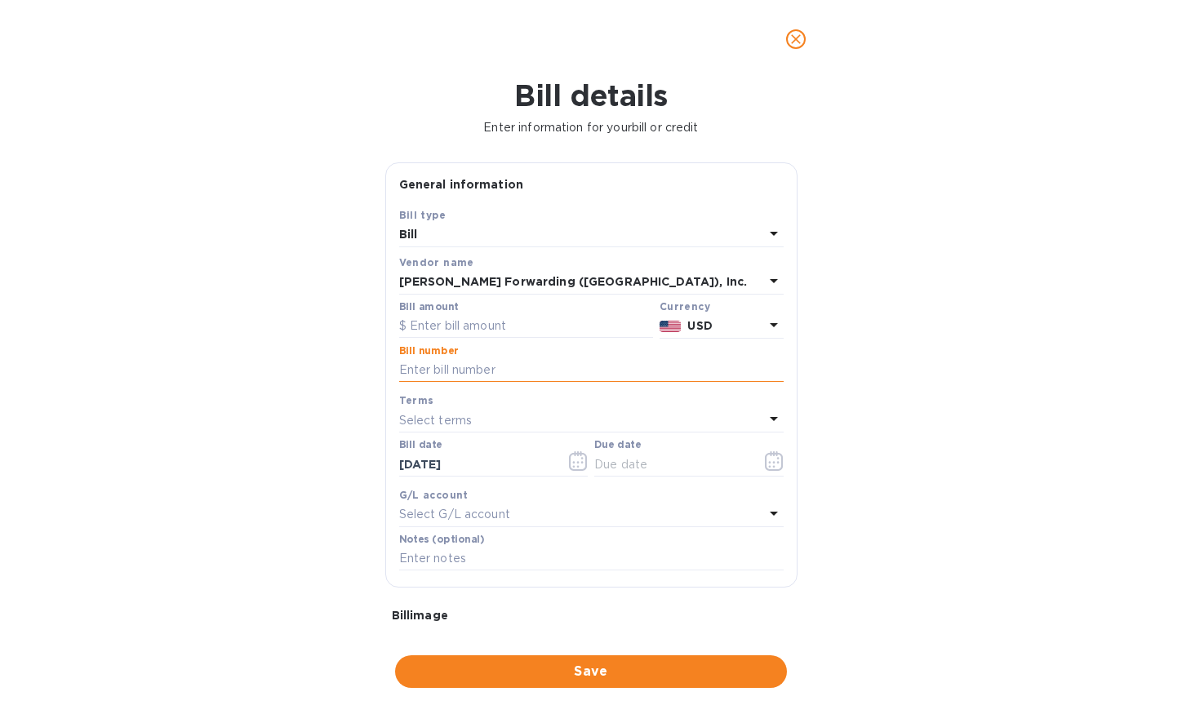
click at [448, 366] on input "text" at bounding box center [591, 370] width 384 height 24
paste input "CLT503380794"
type input "CLT503380794"
click at [486, 326] on input "text" at bounding box center [526, 326] width 254 height 24
type input "135.00"
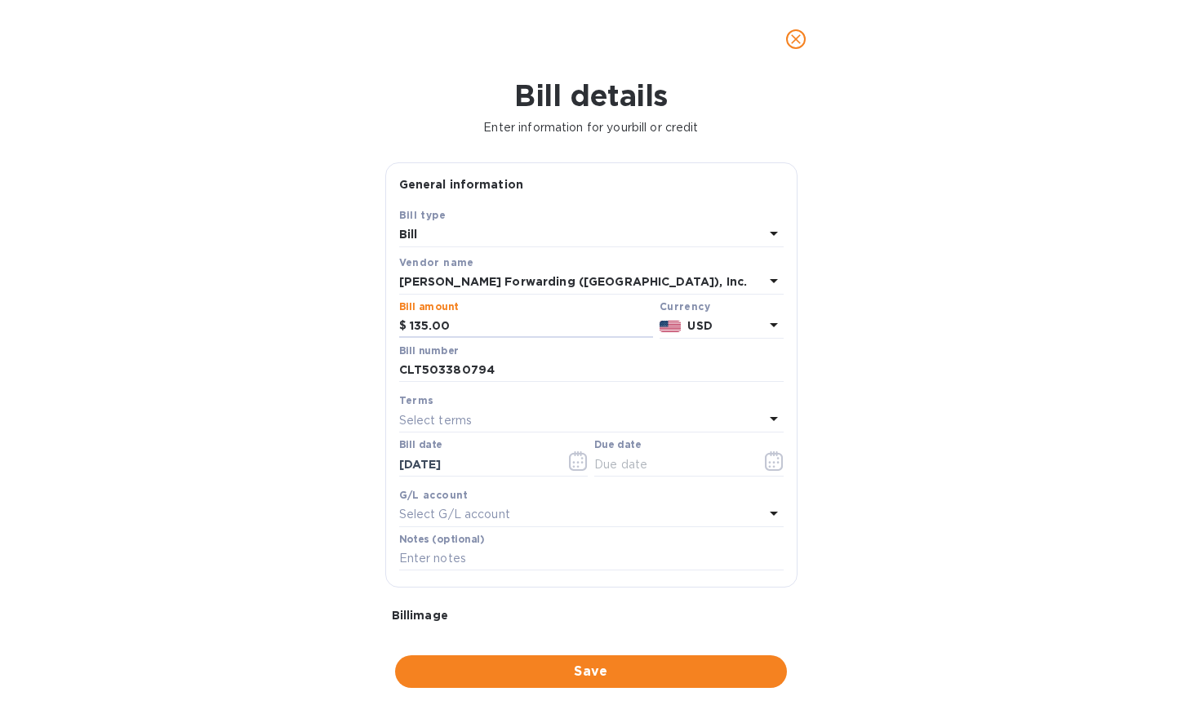
click at [307, 428] on div "Bill details Enter information for your bill or credit General information Save…" at bounding box center [591, 396] width 1182 height 636
click at [776, 464] on icon "button" at bounding box center [777, 462] width 2 height 2
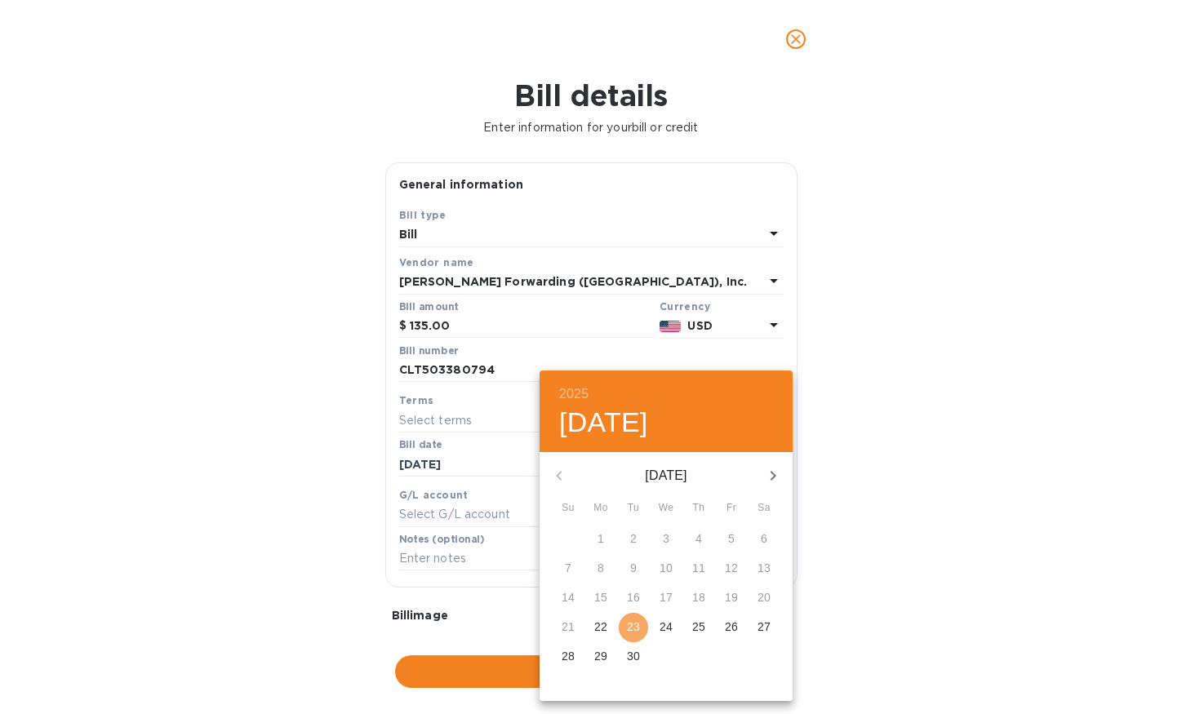
click at [633, 626] on p "23" at bounding box center [633, 627] width 13 height 16
type input "[DATE]"
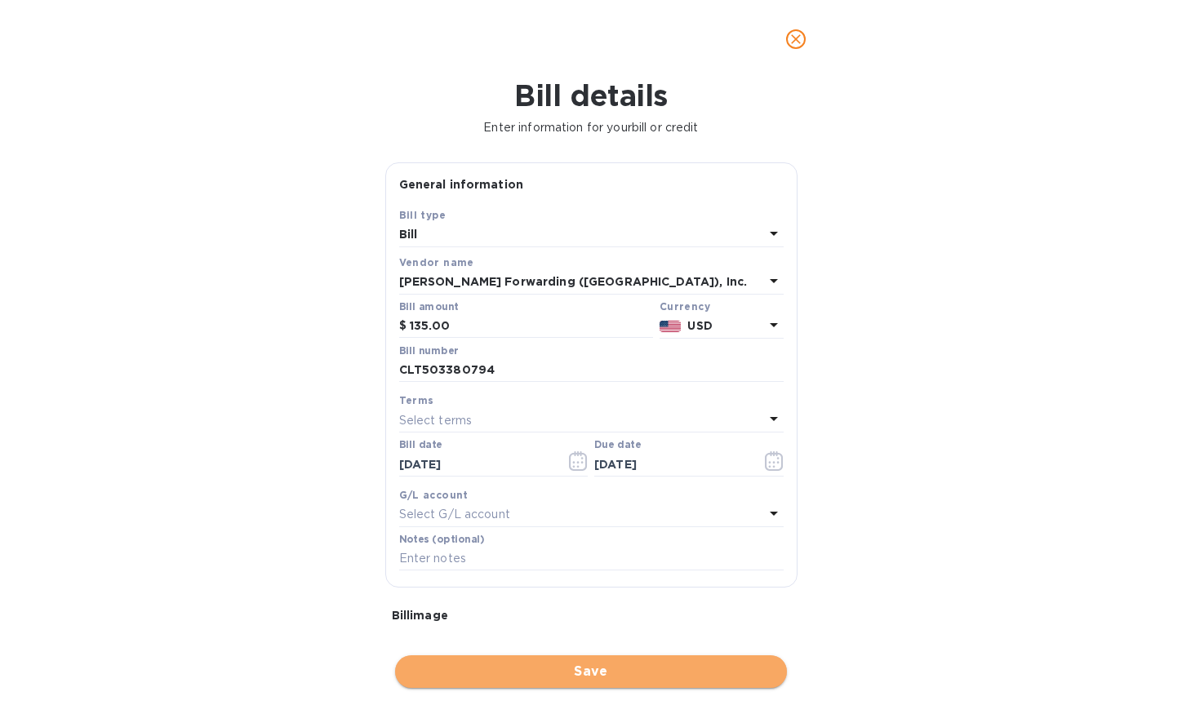
click at [583, 671] on span "Save" at bounding box center [591, 672] width 366 height 20
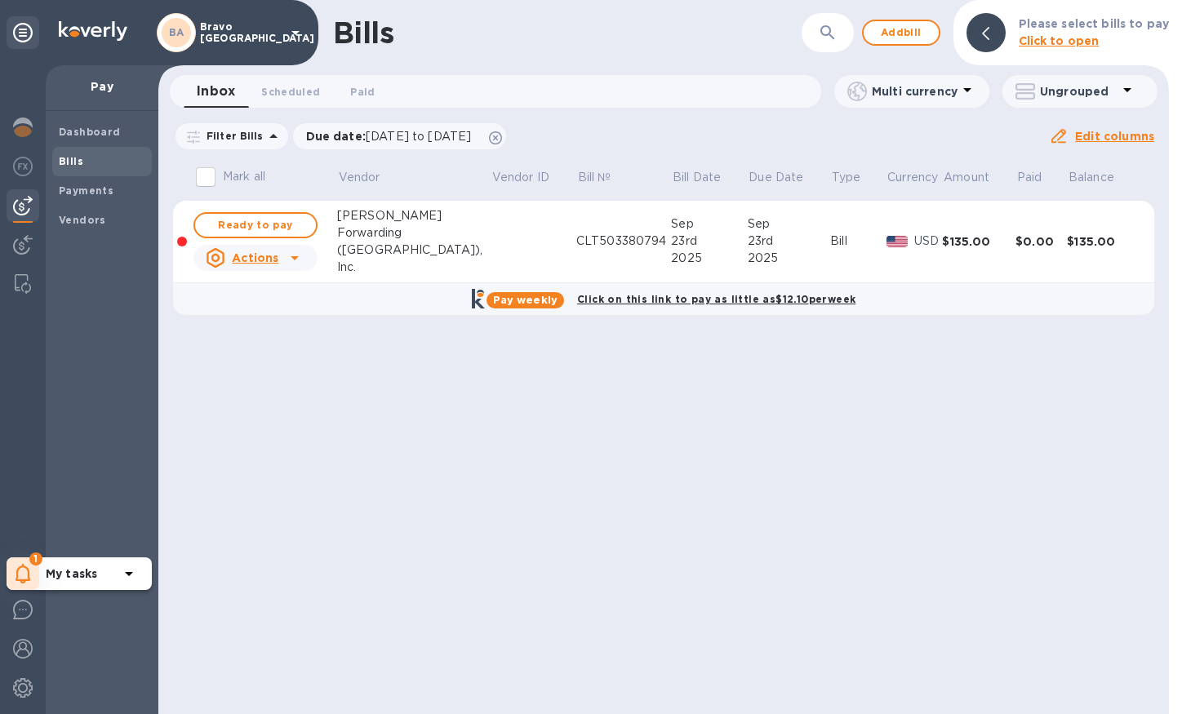
click at [281, 224] on span "Ready to pay" at bounding box center [255, 225] width 95 height 20
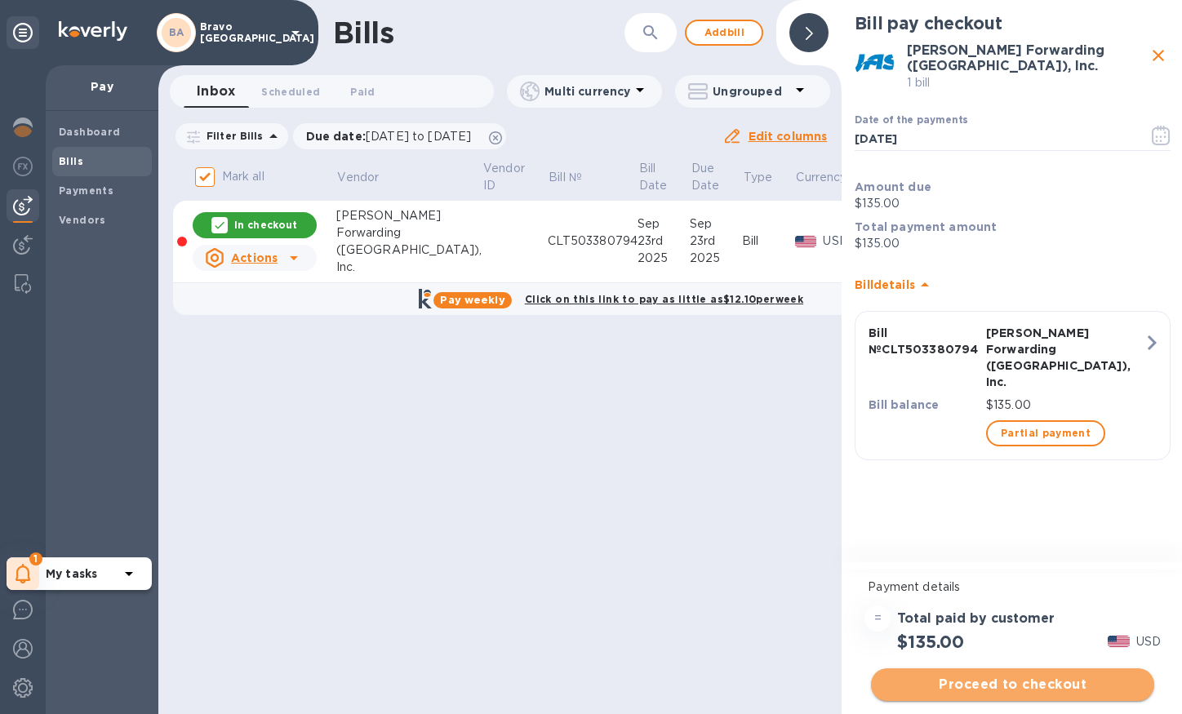
click at [1035, 687] on span "Proceed to checkout" at bounding box center [1012, 685] width 257 height 20
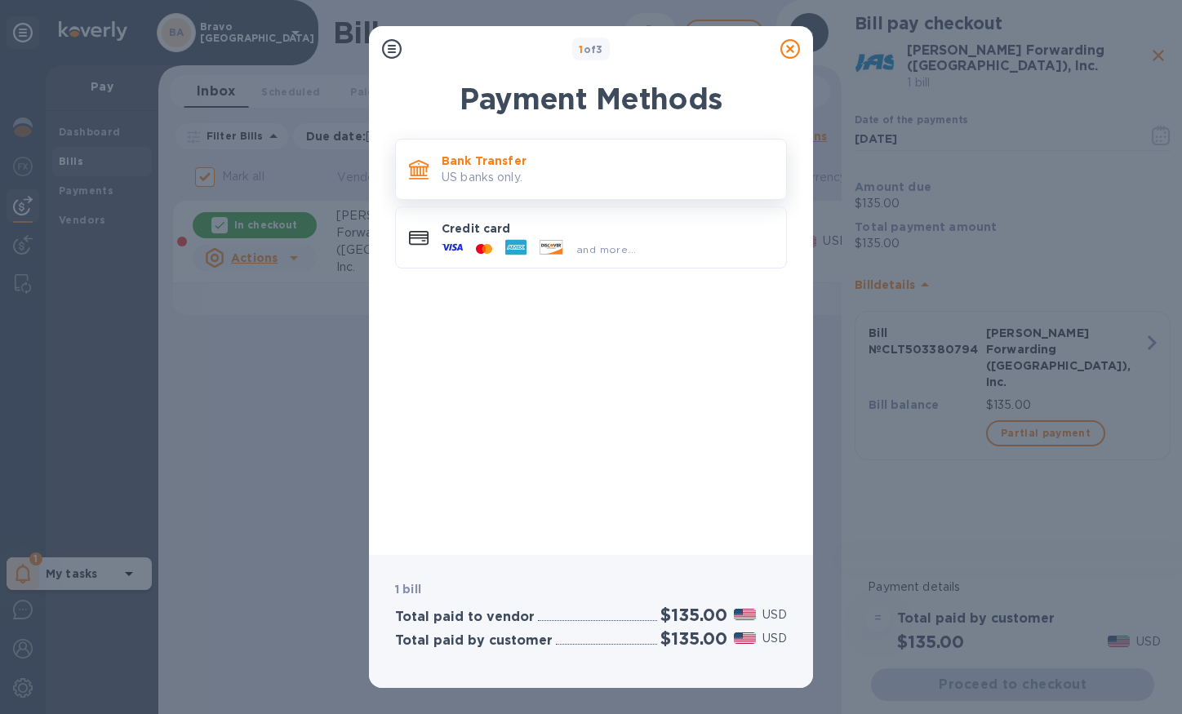
click at [730, 168] on p "Bank Transfer" at bounding box center [607, 161] width 331 height 16
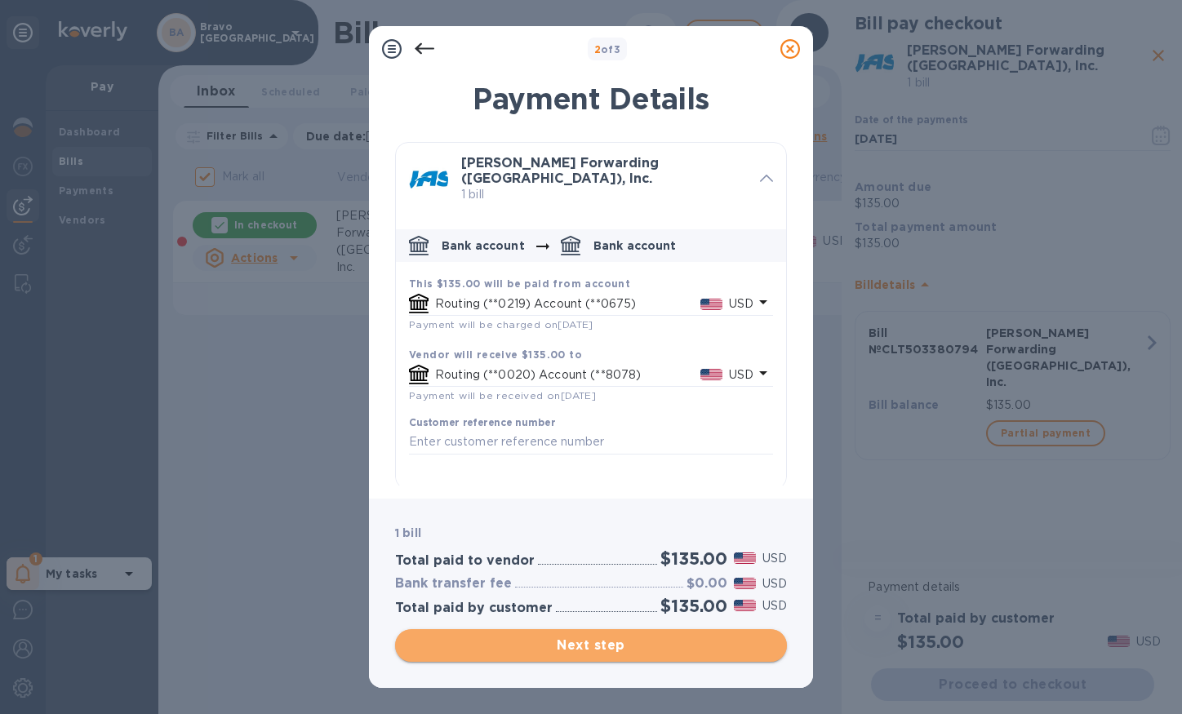
click at [574, 649] on span "Next step" at bounding box center [591, 646] width 366 height 20
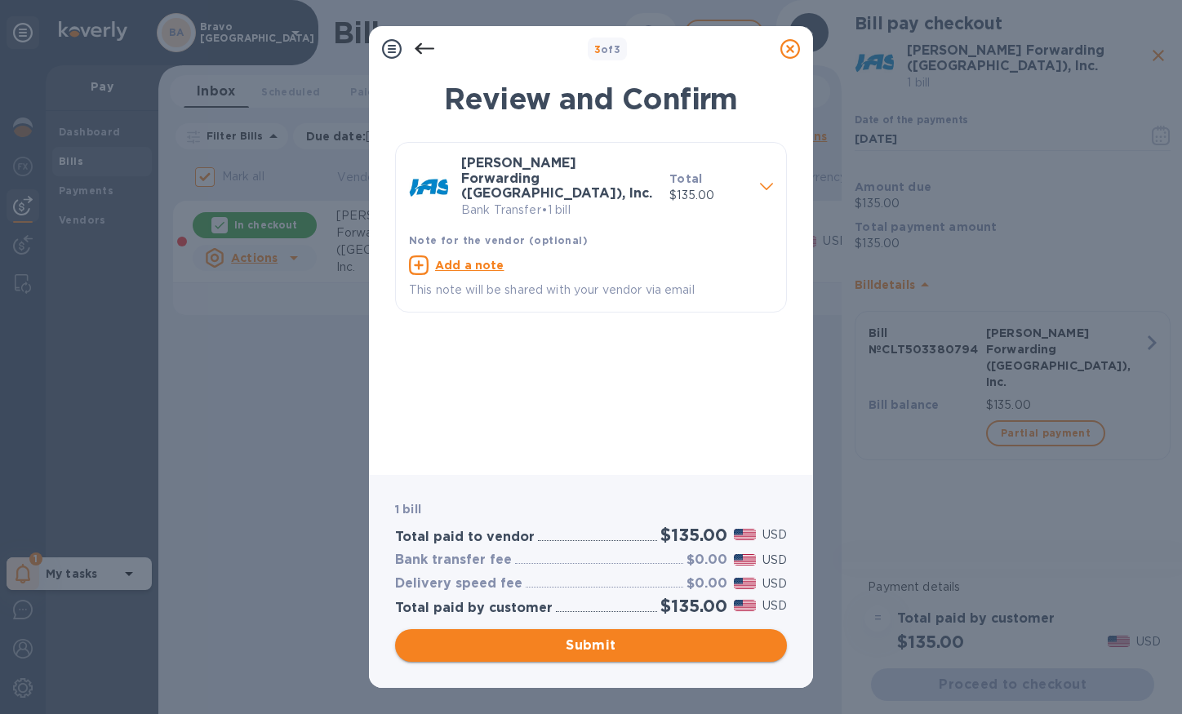
click at [574, 649] on span "Submit" at bounding box center [591, 646] width 366 height 20
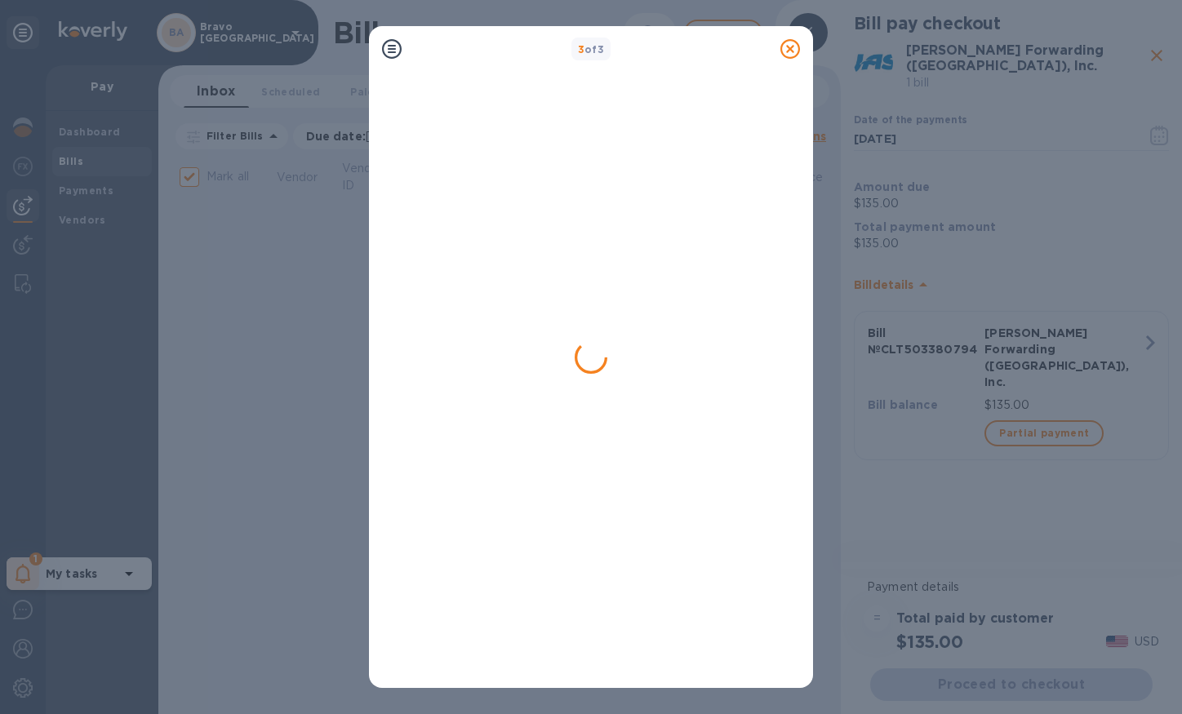
checkbox input "false"
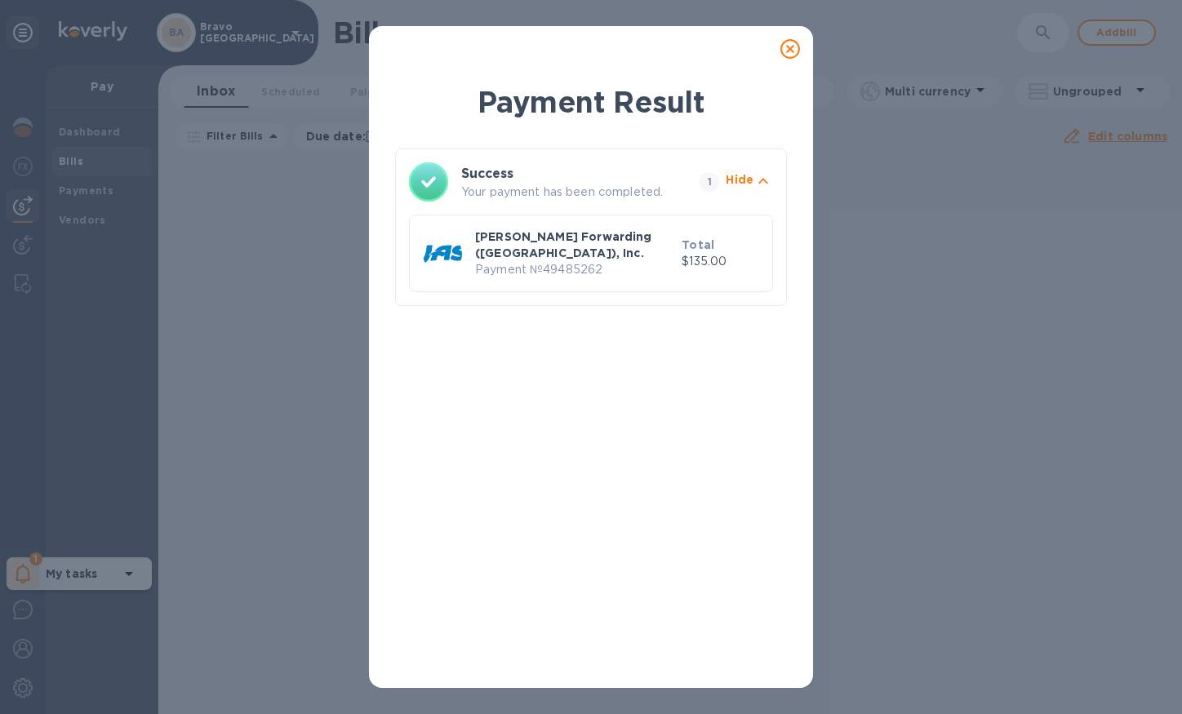
click at [788, 47] on icon at bounding box center [790, 49] width 20 height 20
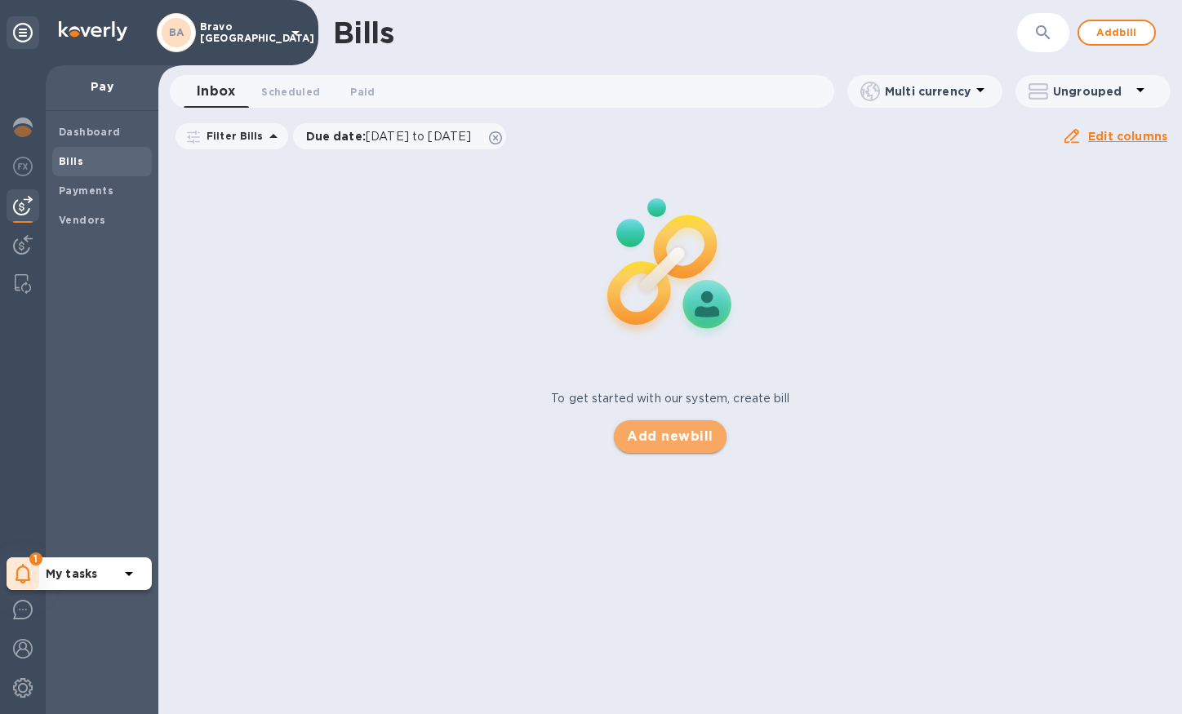
click at [652, 443] on span "Add new bill" at bounding box center [670, 437] width 86 height 20
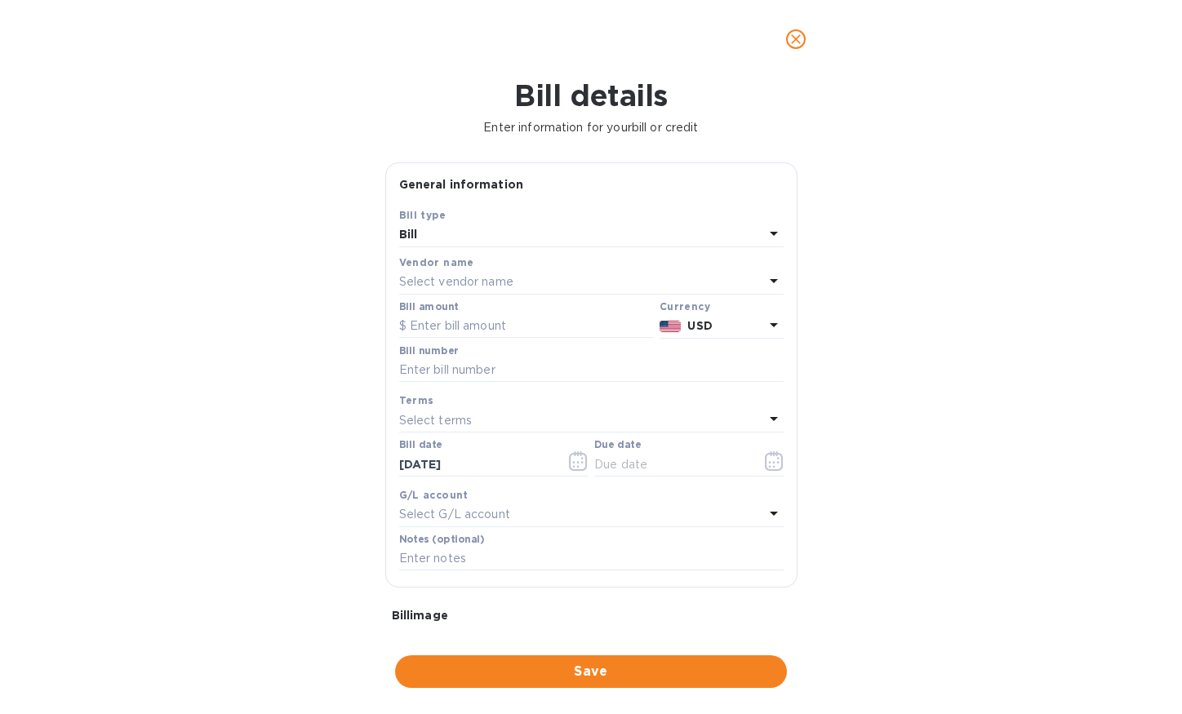
click at [595, 283] on div "Select vendor name" at bounding box center [581, 282] width 365 height 23
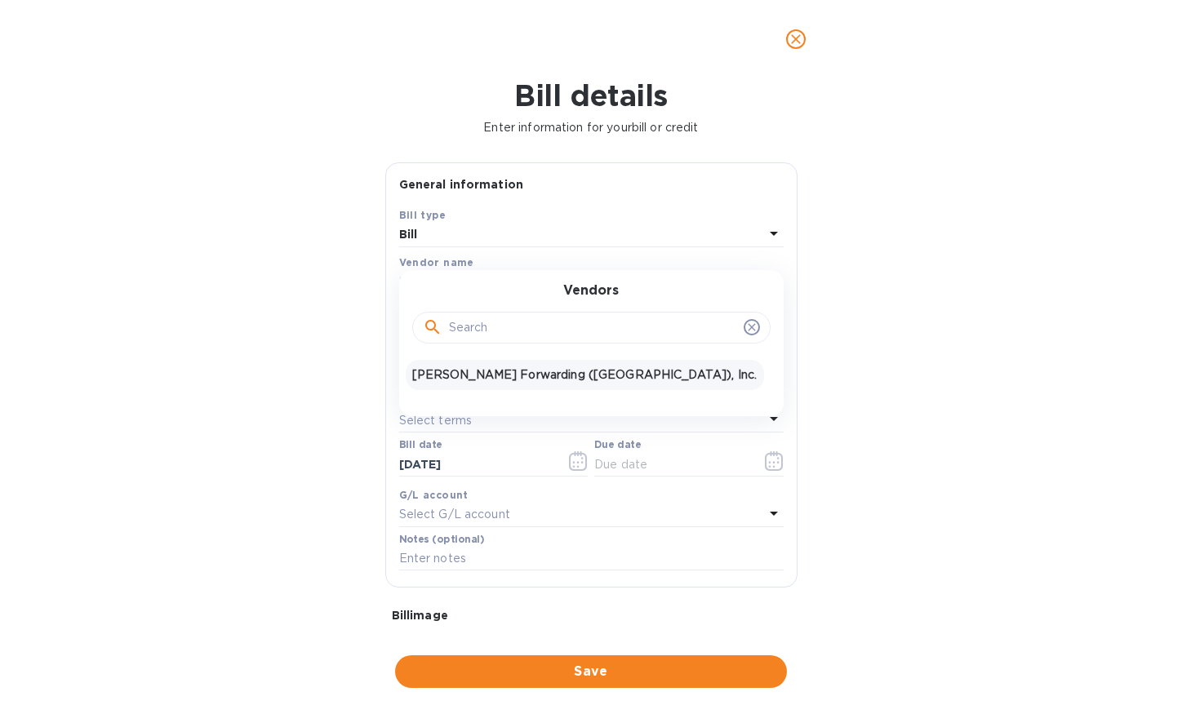
click at [532, 371] on p "[PERSON_NAME] Forwarding ([GEOGRAPHIC_DATA]), Inc." at bounding box center [584, 374] width 345 height 17
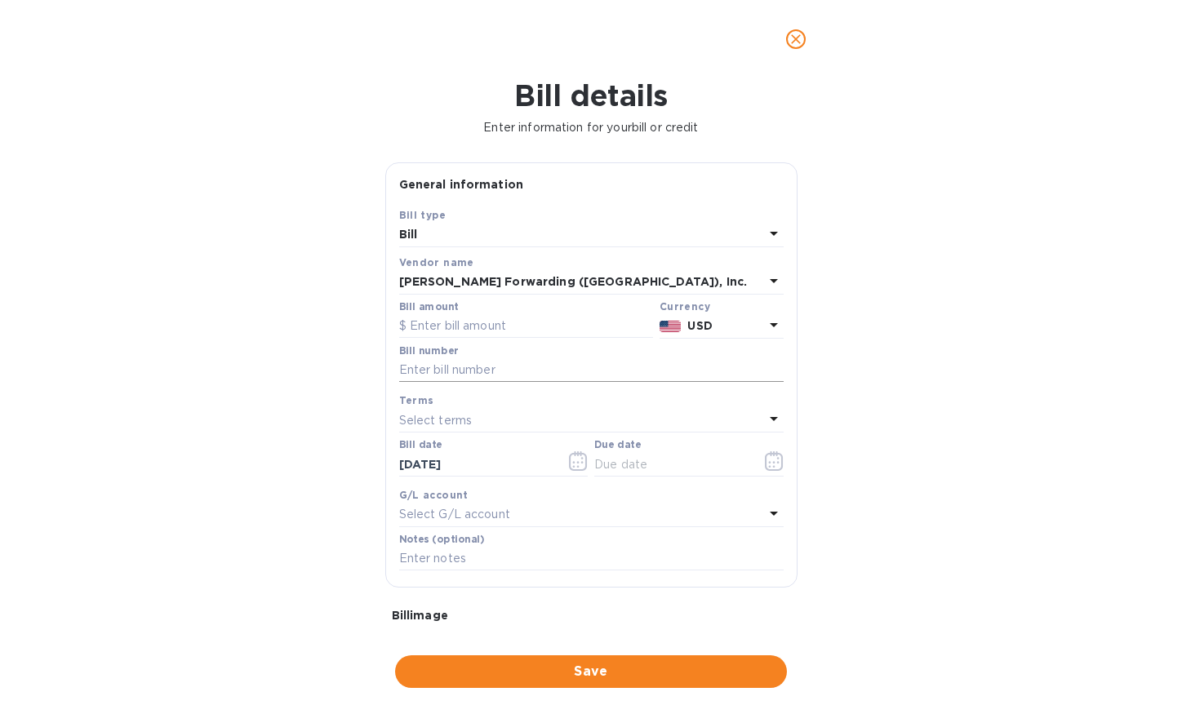
click at [519, 370] on input "text" at bounding box center [591, 370] width 384 height 24
paste input "CLT503380350"
type input "CLT503380350"
click at [476, 317] on input "text" at bounding box center [526, 326] width 254 height 24
type input "415.00"
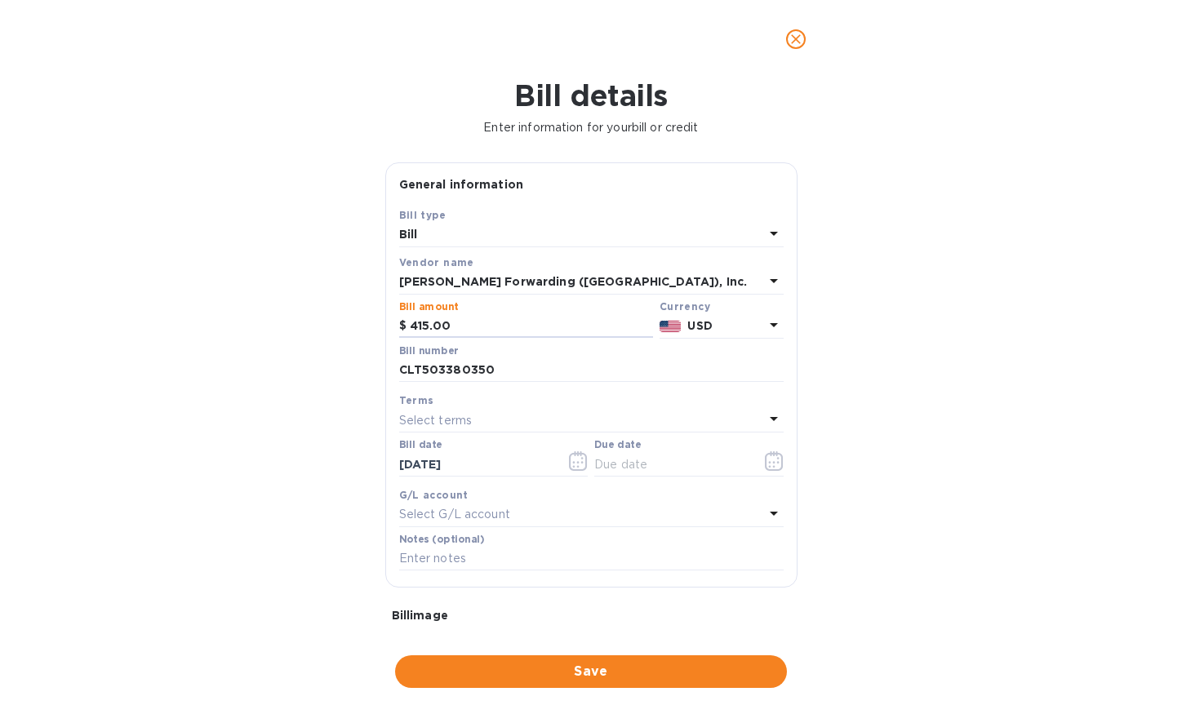
click at [263, 436] on div "Bill details Enter information for your bill or credit General information Save…" at bounding box center [591, 396] width 1182 height 636
click at [770, 463] on icon "button" at bounding box center [774, 461] width 19 height 20
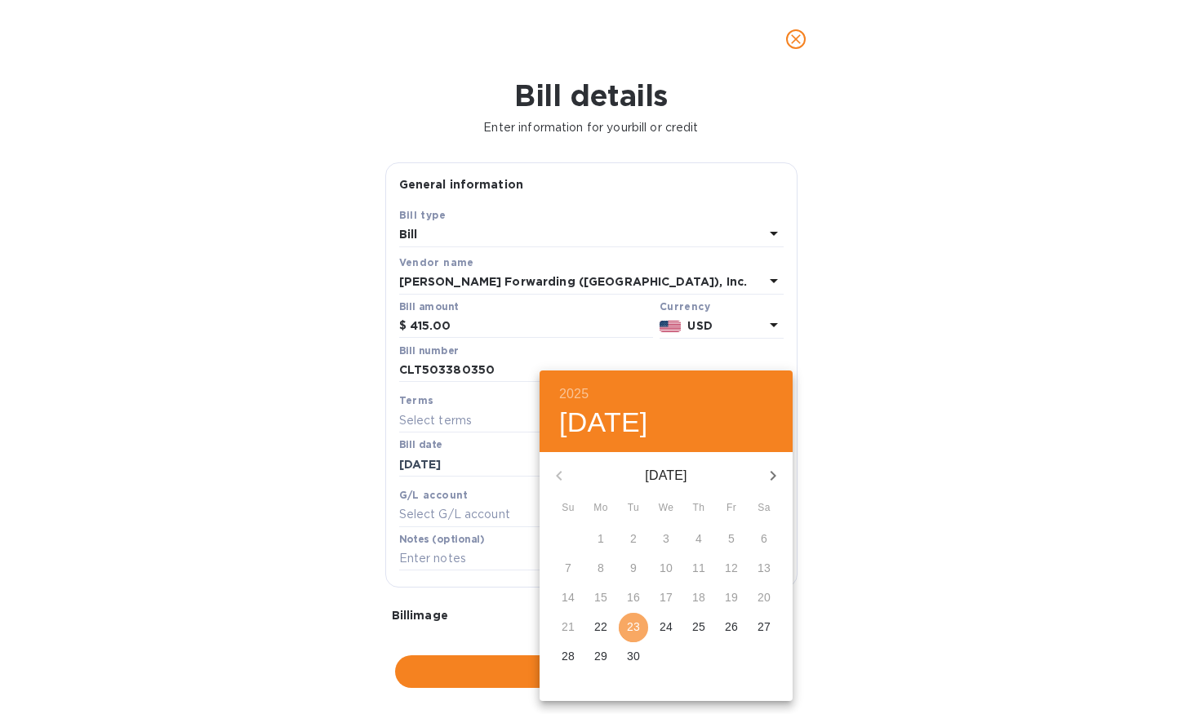
click at [638, 627] on p "23" at bounding box center [633, 627] width 13 height 16
type input "[DATE]"
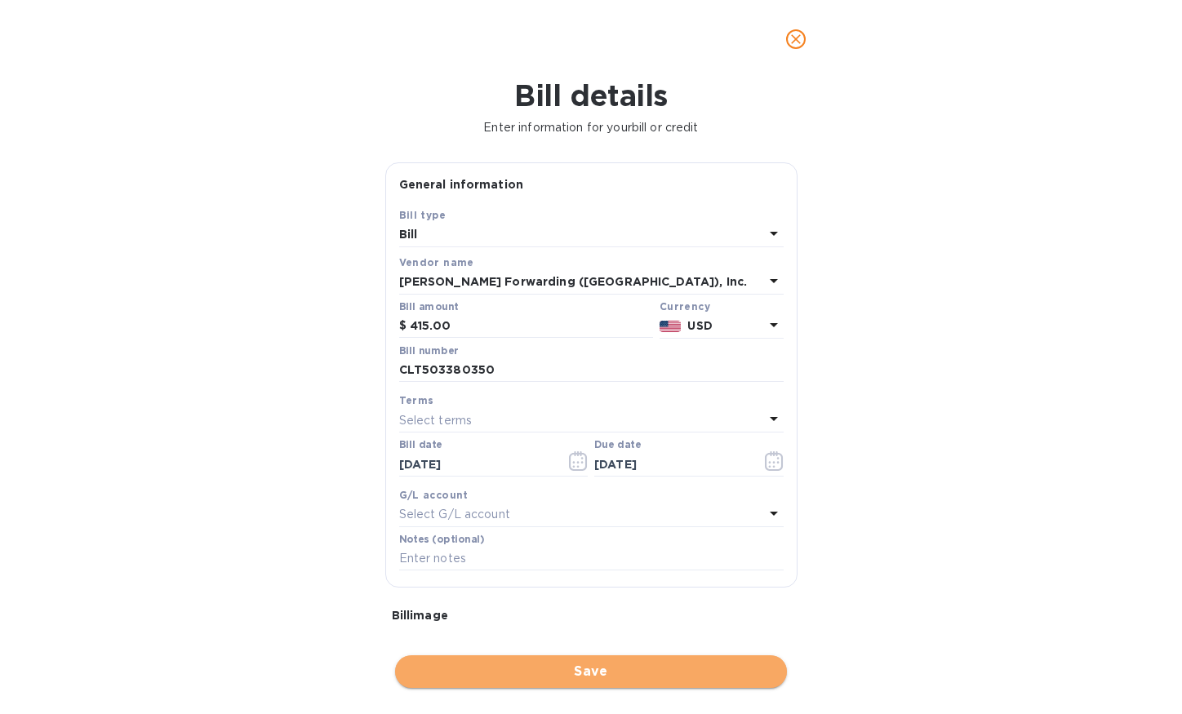
click at [607, 676] on span "Save" at bounding box center [591, 672] width 366 height 20
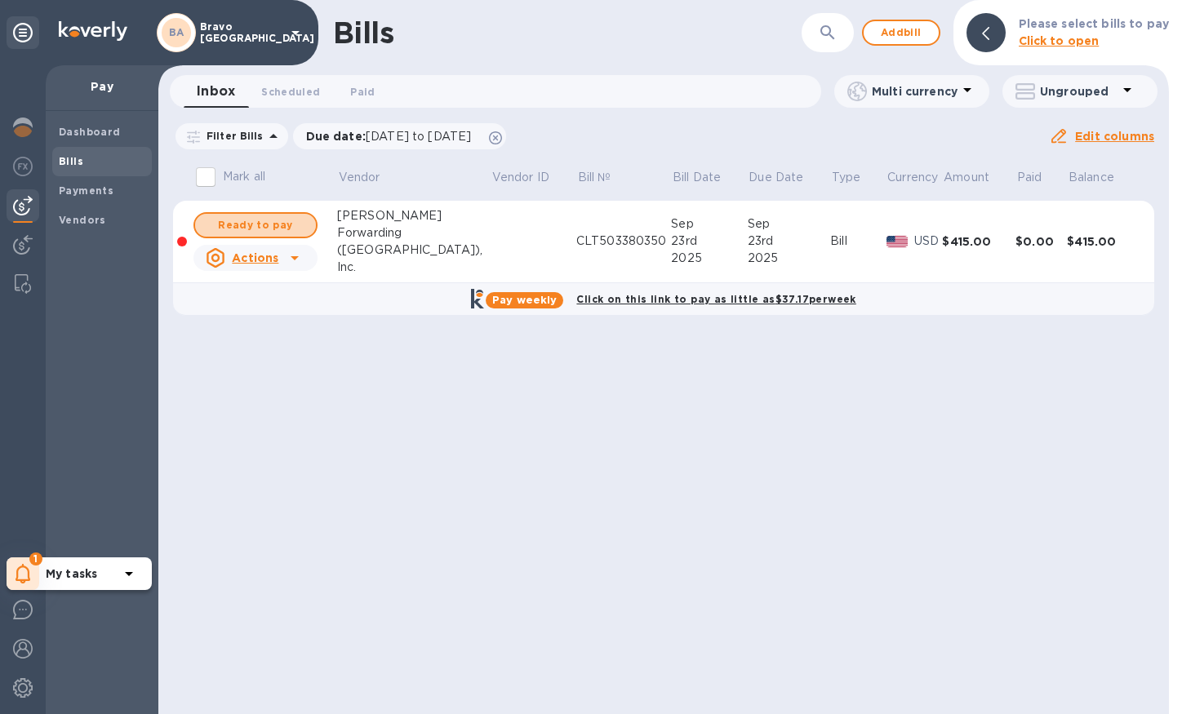
click at [305, 221] on button "Ready to pay" at bounding box center [255, 225] width 124 height 26
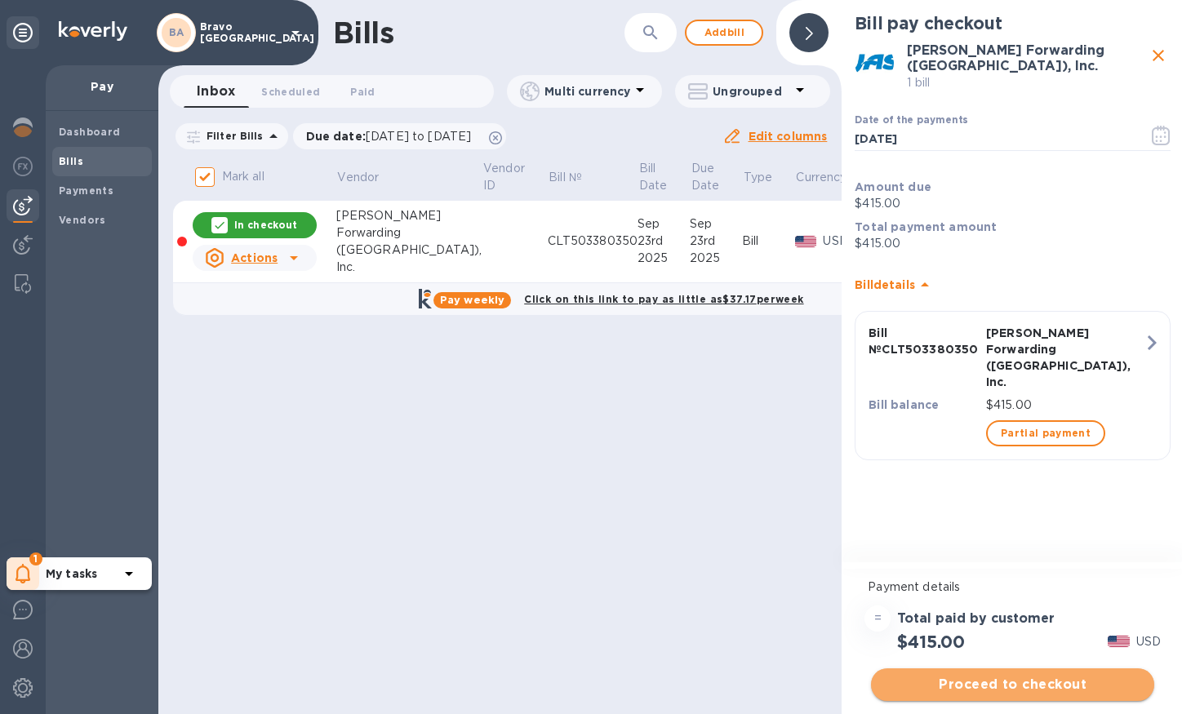
click at [970, 686] on span "Proceed to checkout" at bounding box center [1012, 685] width 257 height 20
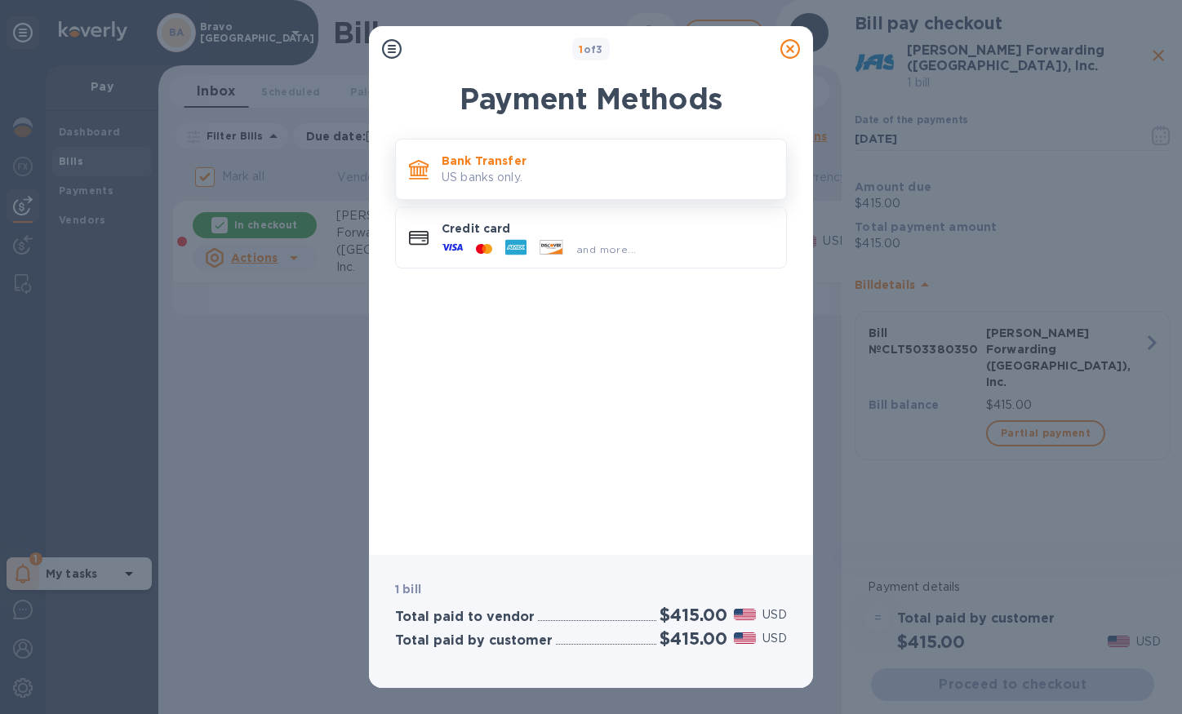
click at [677, 155] on p "Bank Transfer" at bounding box center [607, 161] width 331 height 16
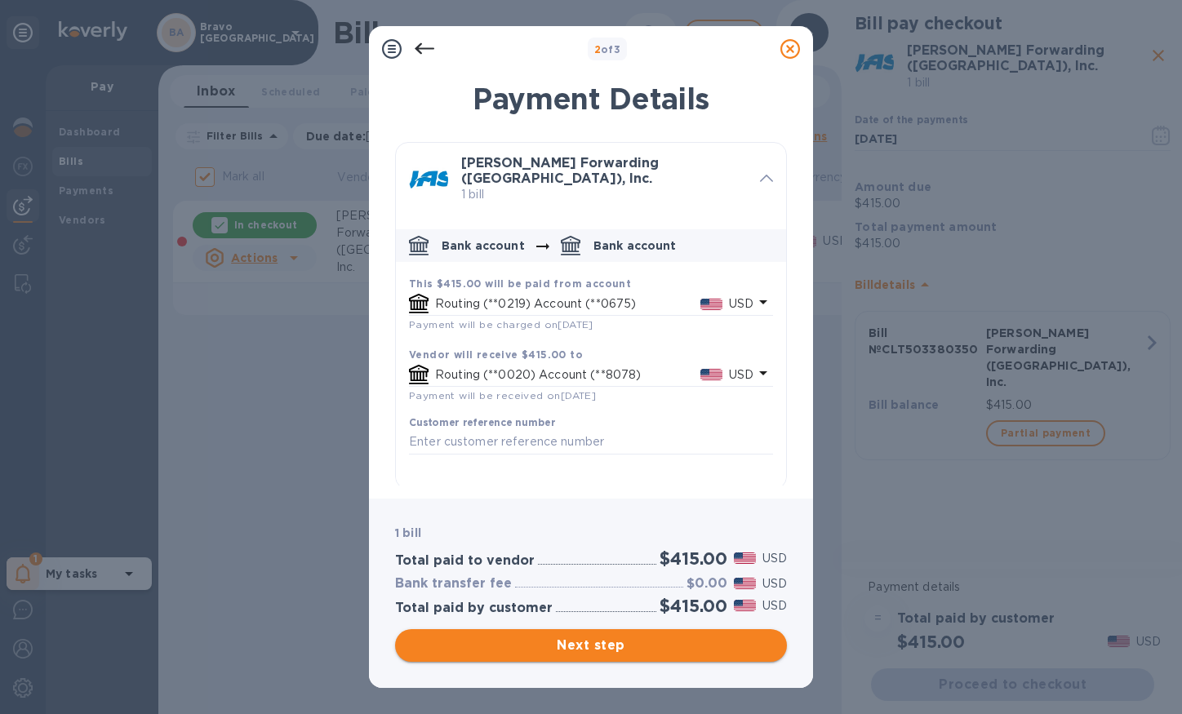
click at [494, 643] on span "Next step" at bounding box center [591, 646] width 366 height 20
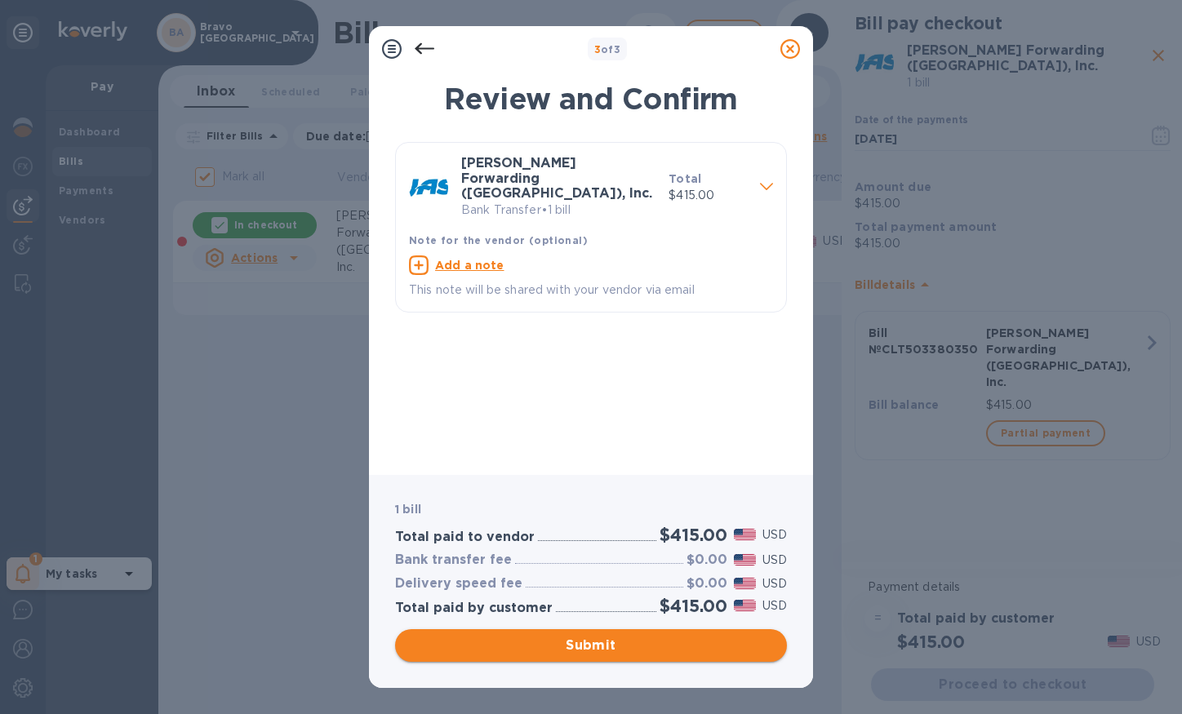
click at [494, 643] on span "Submit" at bounding box center [591, 646] width 366 height 20
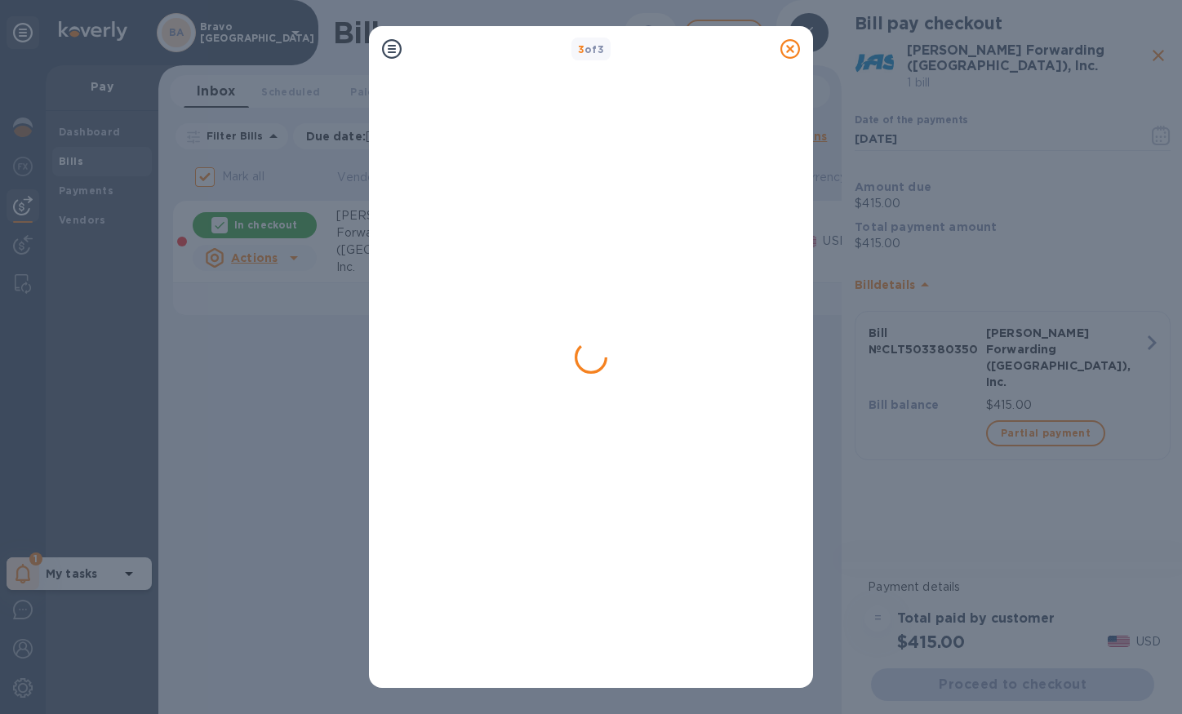
checkbox input "false"
